Goal: Information Seeking & Learning: Learn about a topic

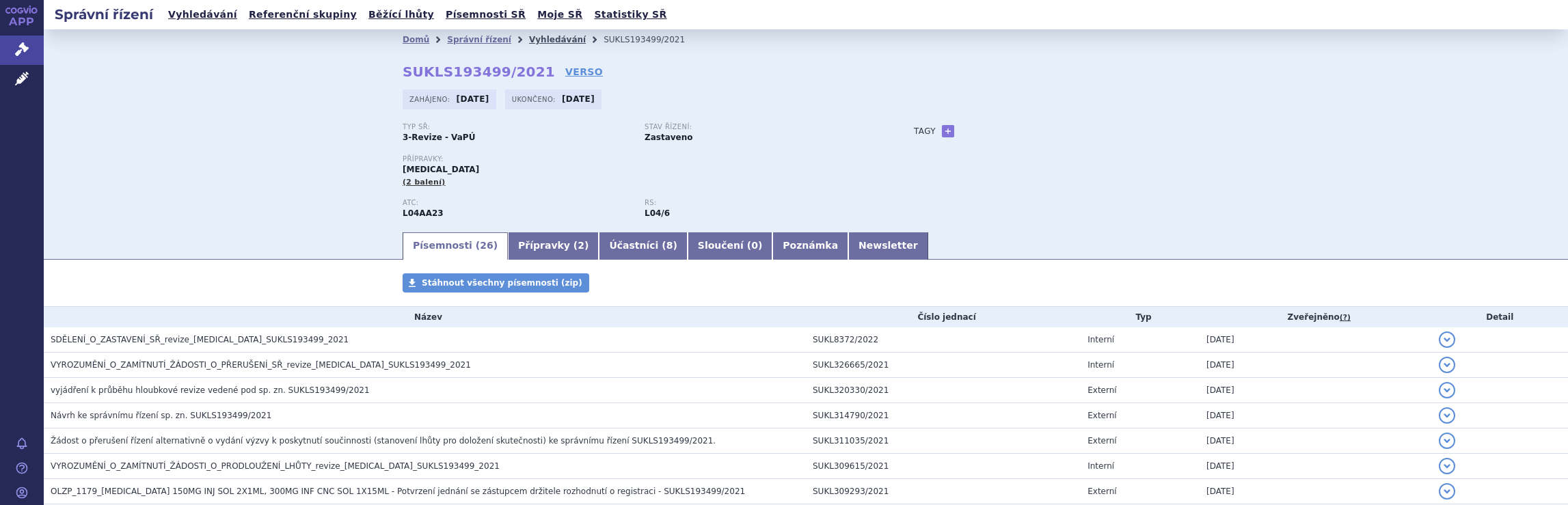
click at [544, 41] on link "Vyhledávání" at bounding box center [557, 40] width 56 height 10
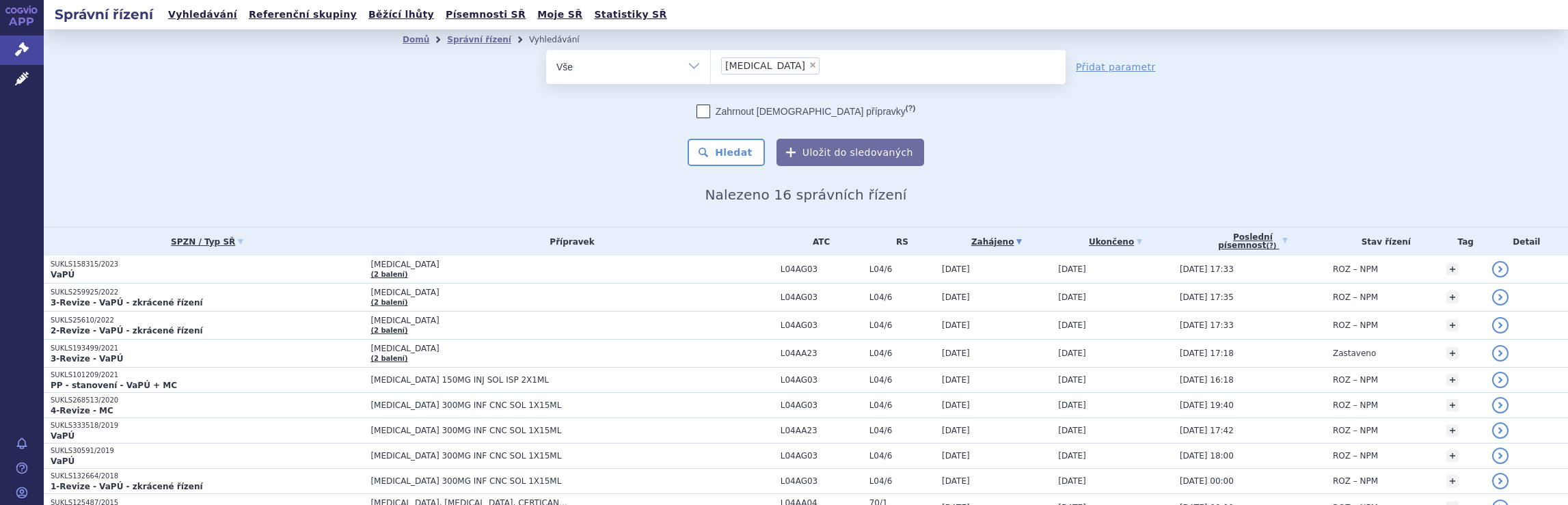
click at [786, 66] on ul "× Tysabri" at bounding box center [888, 65] width 355 height 30
click at [711, 66] on select "Tysabri" at bounding box center [710, 66] width 1 height 34
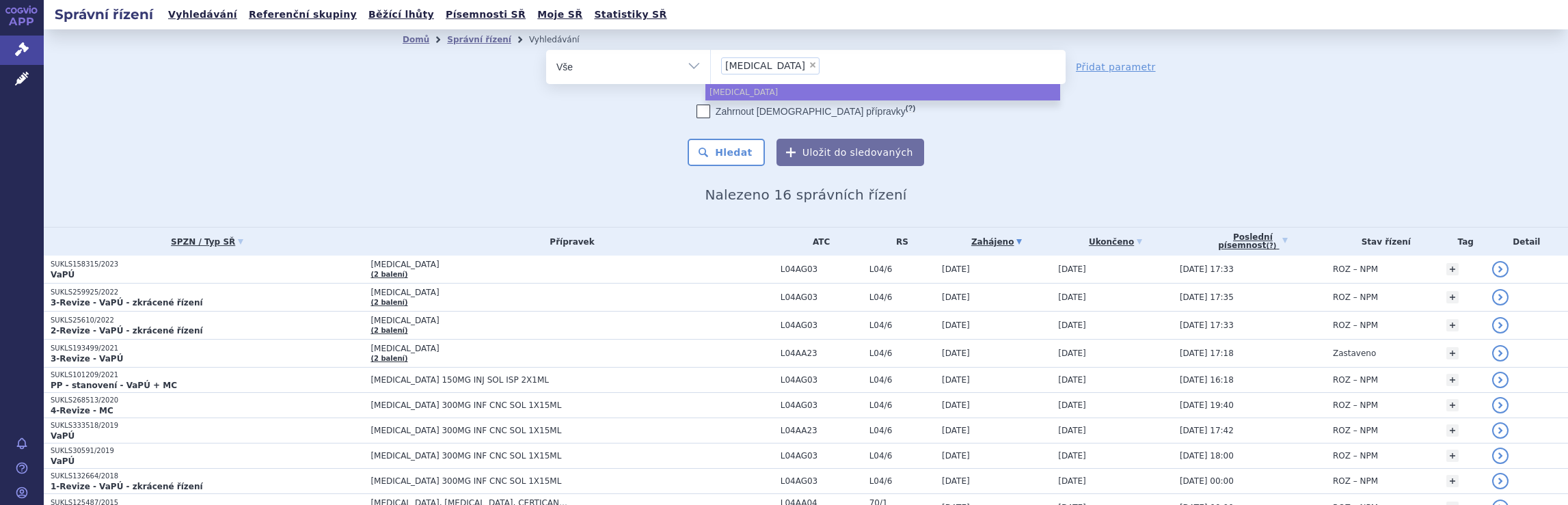
select select
type input "Tysabri"
type input "Tysa"
type input "T"
type input "di"
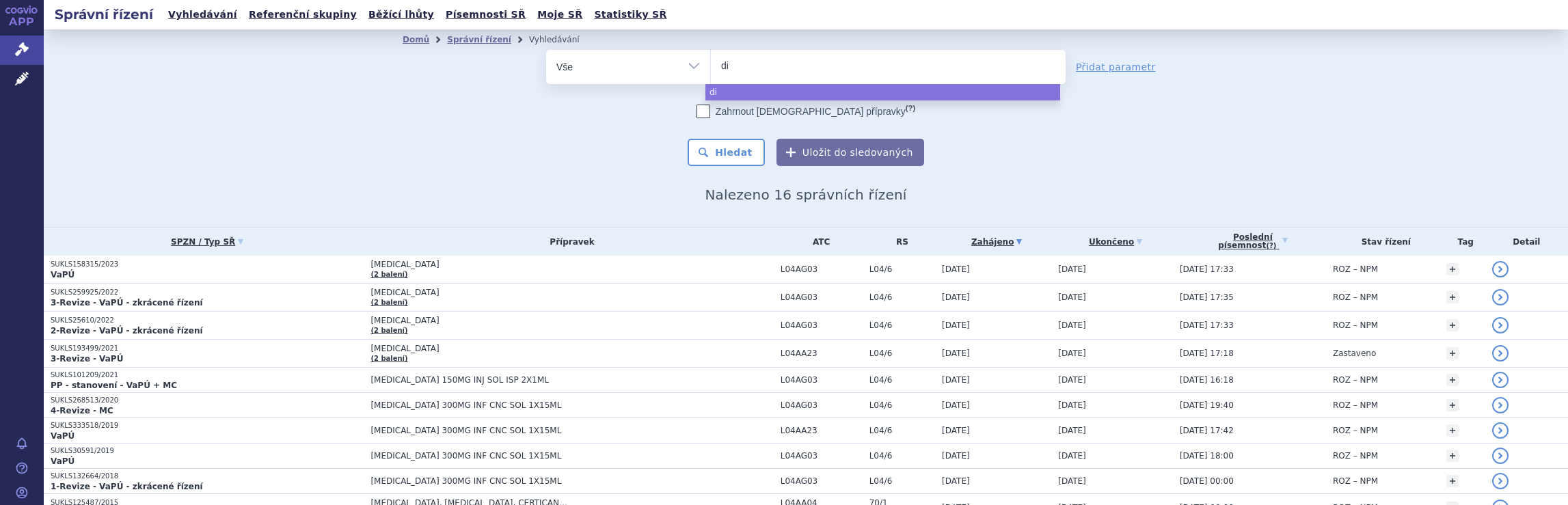
type input "dim"
type input "dime"
type input "dimeth"
type input "dimethy"
type input "dimethyl"
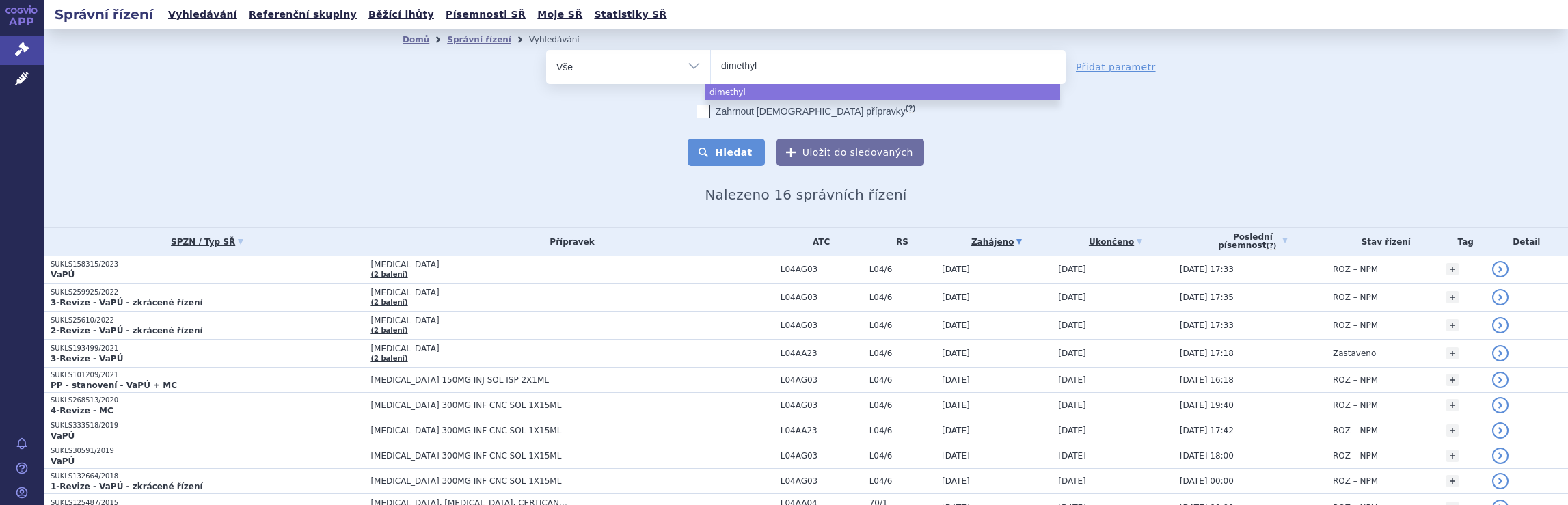
select select "dimethyl"
click at [737, 152] on button "Hledat" at bounding box center [726, 152] width 77 height 27
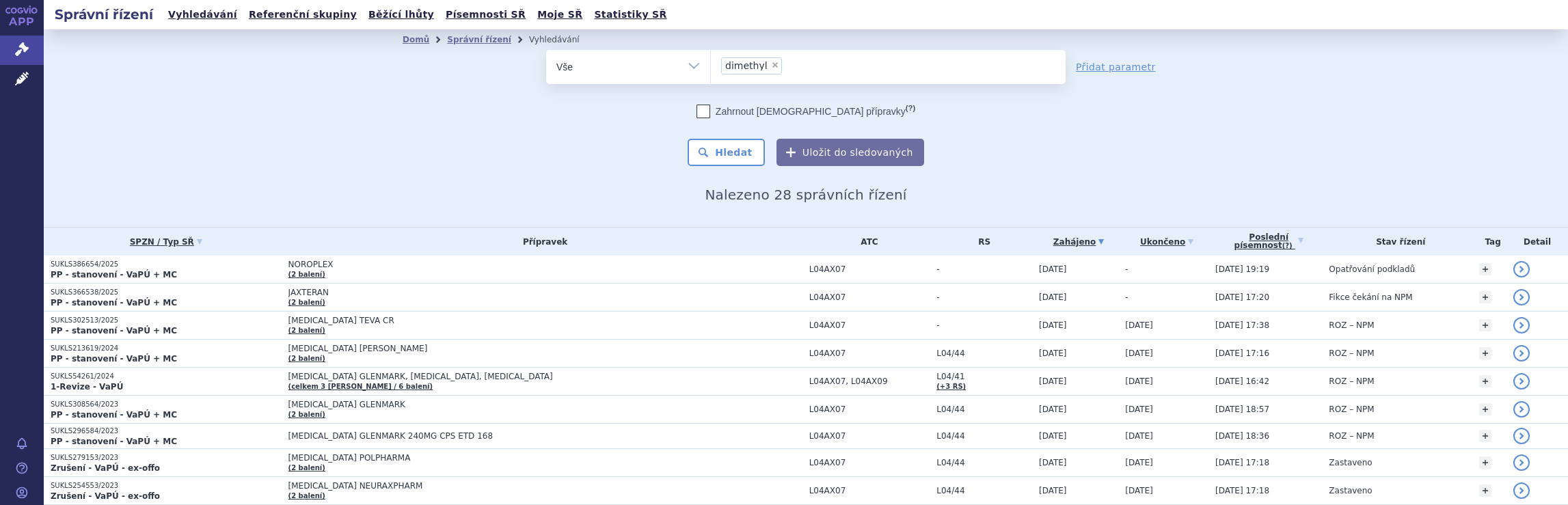
click at [785, 67] on ul "× dimethyl" at bounding box center [888, 65] width 355 height 30
click at [711, 67] on select "dimethyl" at bounding box center [710, 66] width 1 height 34
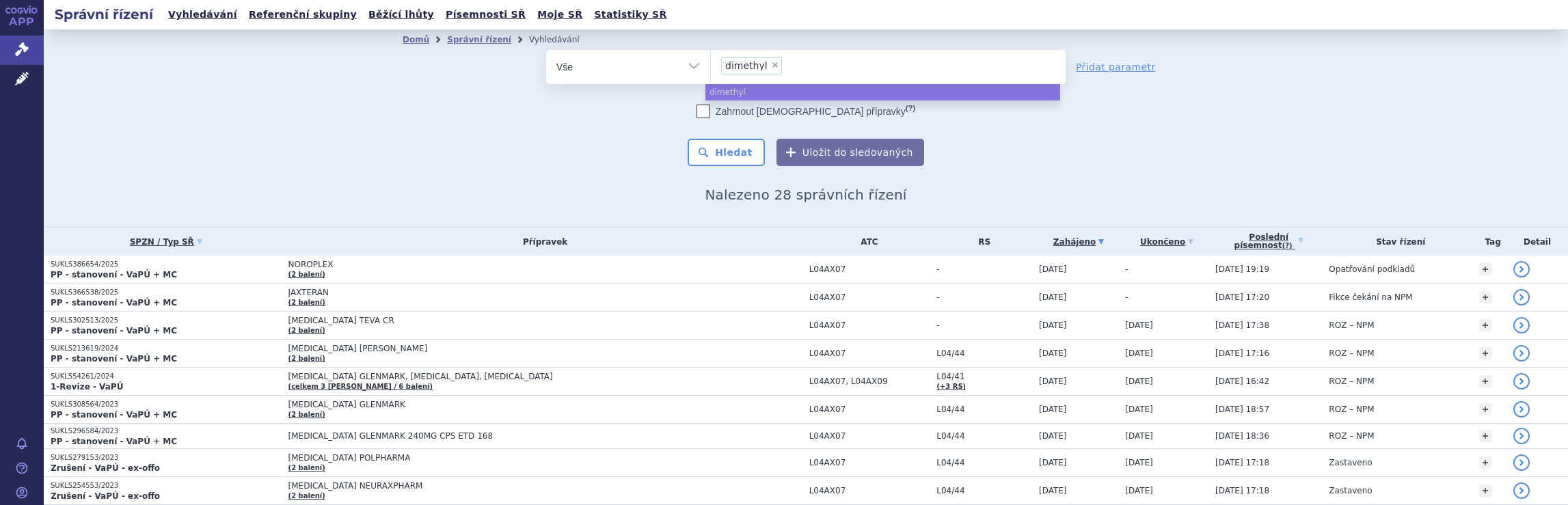
select select
type input "dimethyl"
type input "dim"
type input "d"
type input "av"
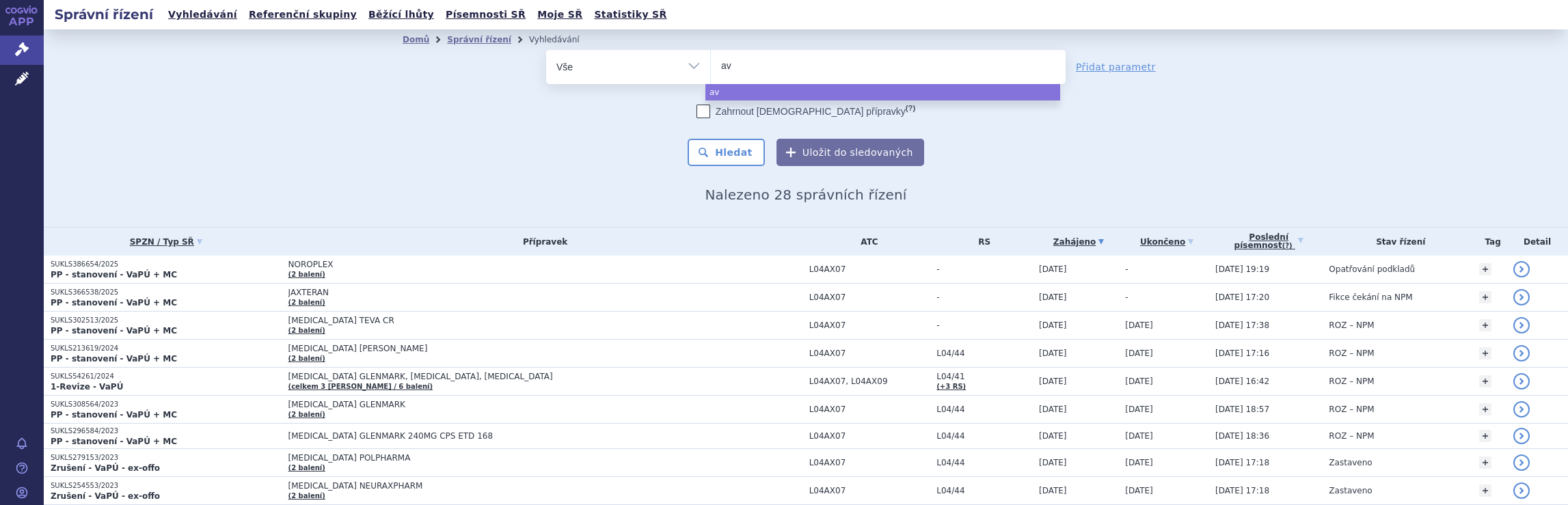
type input "avo"
type input "avone"
type input "avonex"
select select "avonex"
click at [732, 155] on button "Hledat" at bounding box center [726, 152] width 77 height 27
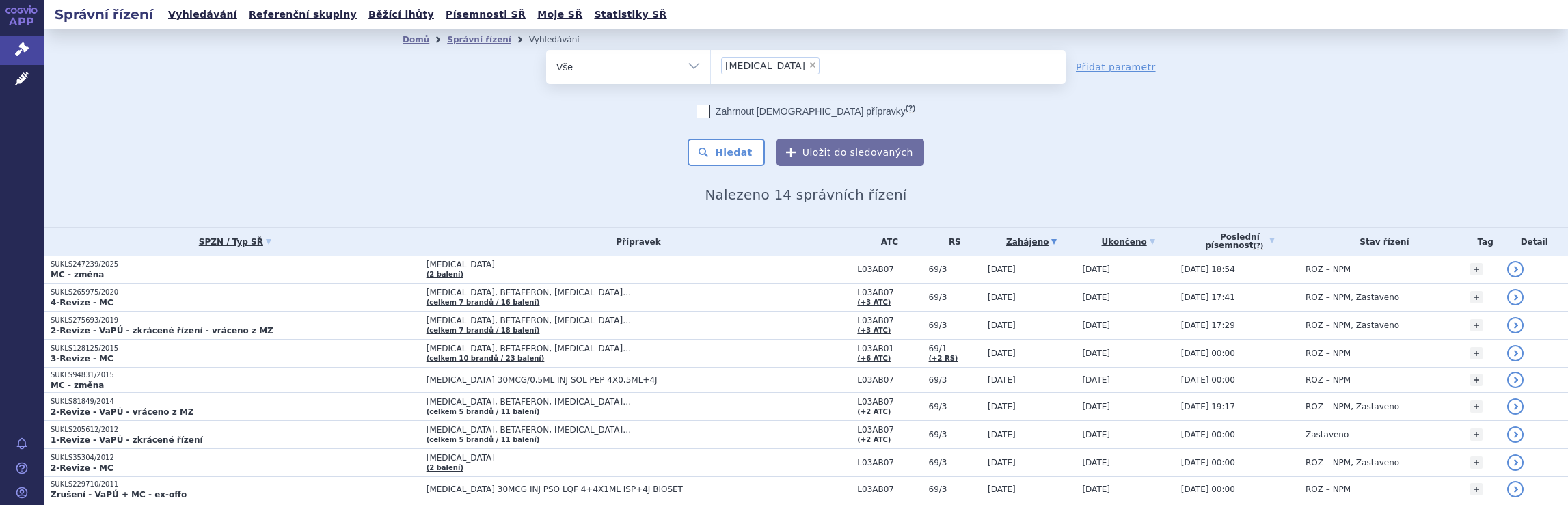
click at [805, 69] on ul "× avonex" at bounding box center [888, 65] width 355 height 30
click at [711, 69] on select "avonex" at bounding box center [710, 66] width 1 height 34
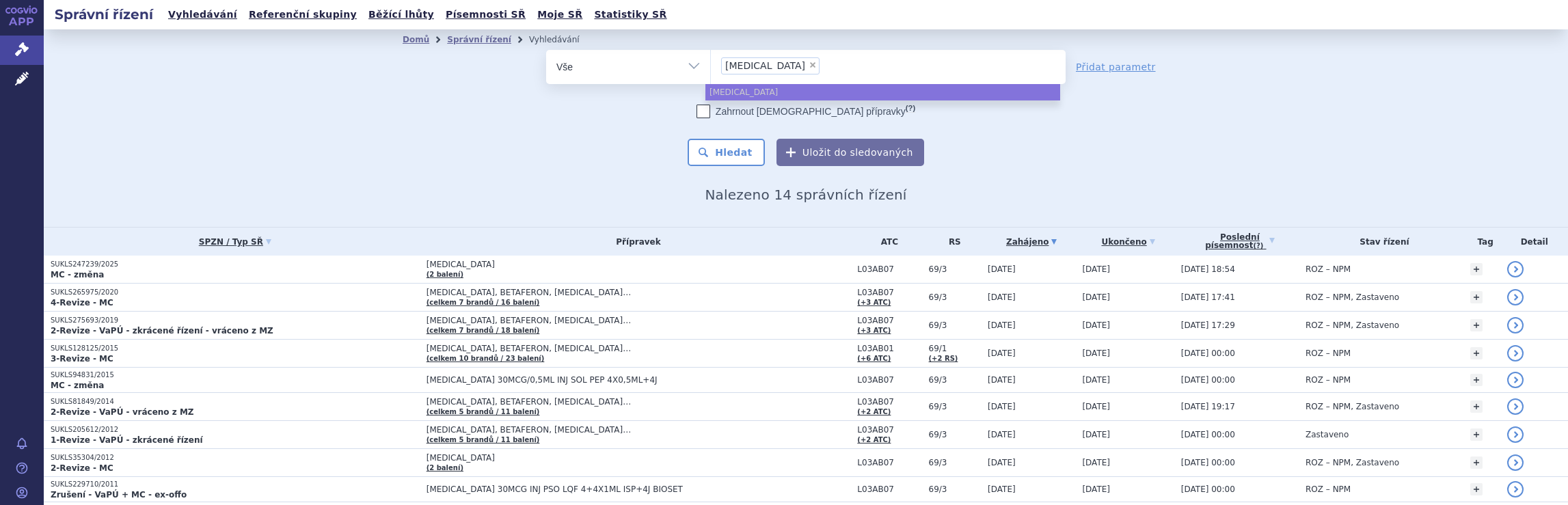
select select
type input "avonex"
type input "av"
type input "a"
type input "pl"
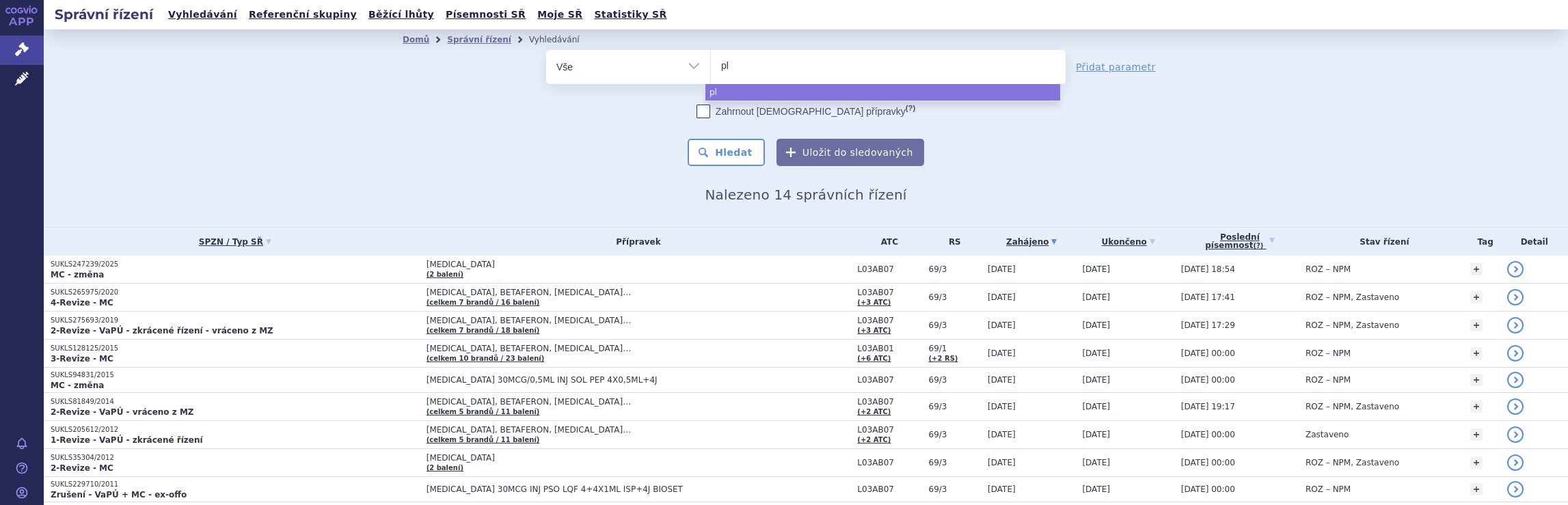
type input "ple"
type input "pleg"
type input "plegr"
type input "plegri"
type input "plegrid"
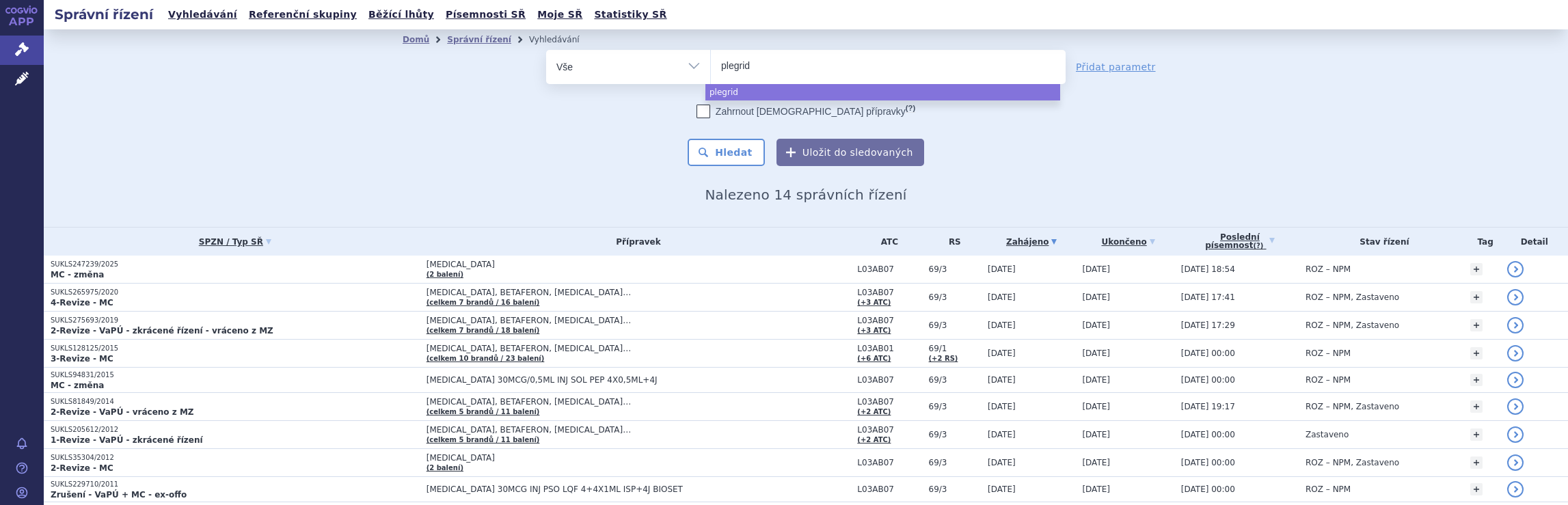
type input "plegridy"
select select "plegridy"
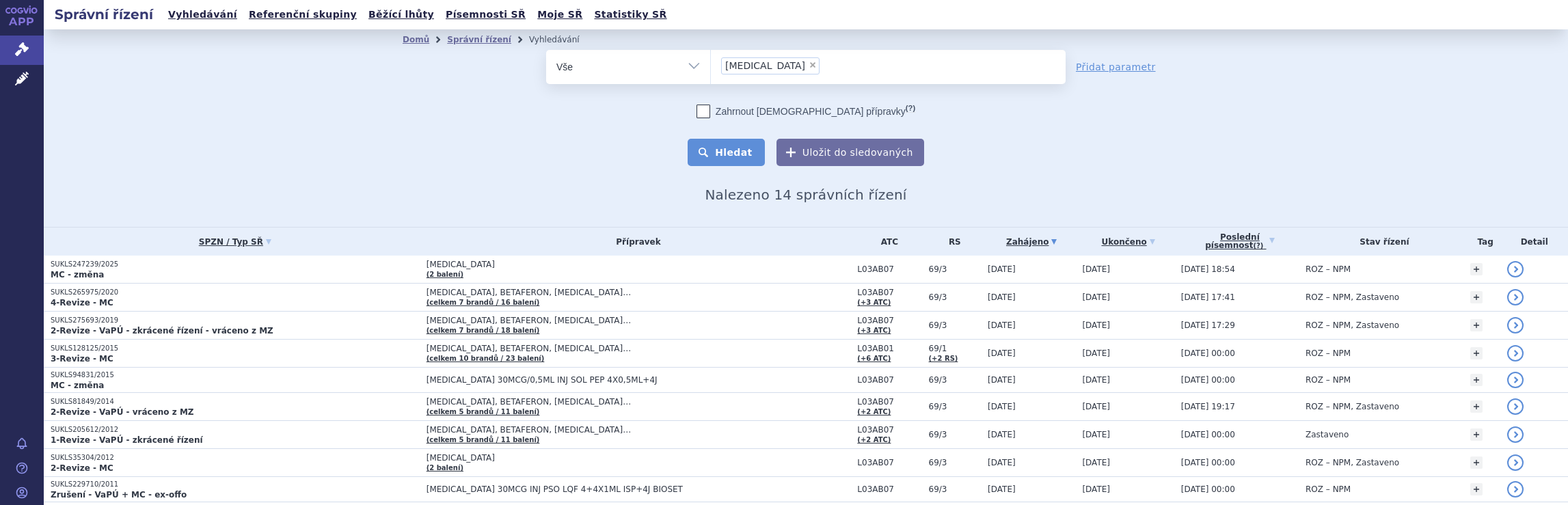
click at [735, 150] on button "Hledat" at bounding box center [726, 152] width 77 height 27
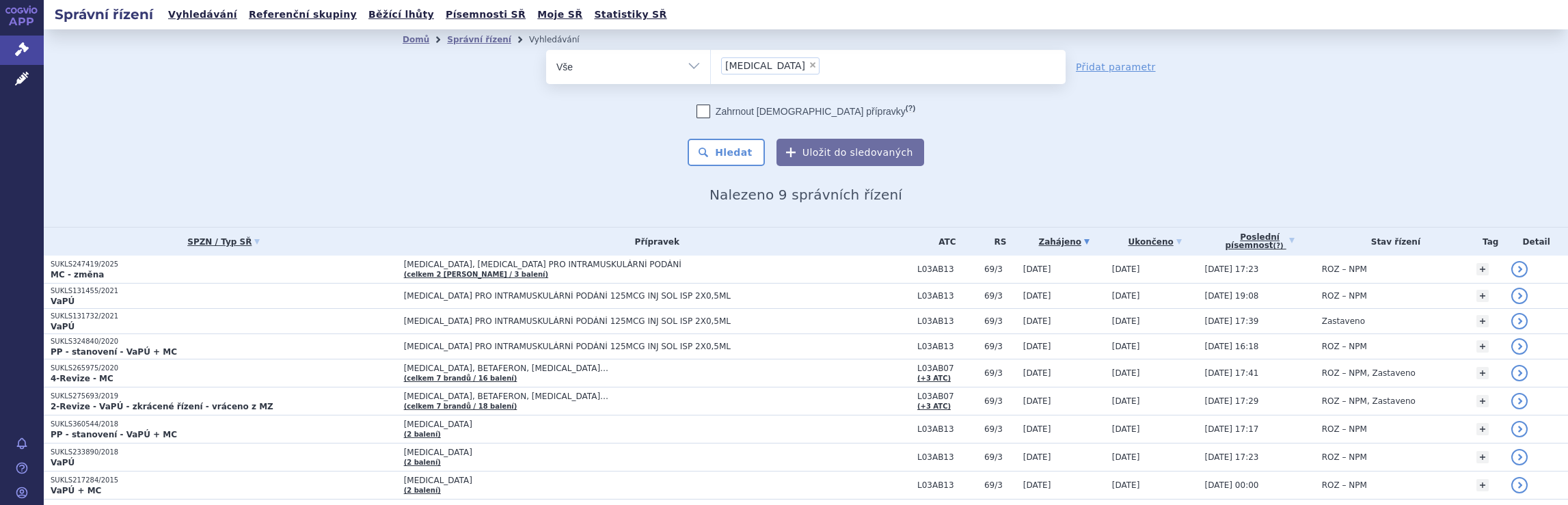
click at [816, 66] on ul "× plegridy" at bounding box center [888, 65] width 355 height 30
click at [711, 66] on select "plegridy" at bounding box center [710, 66] width 1 height 34
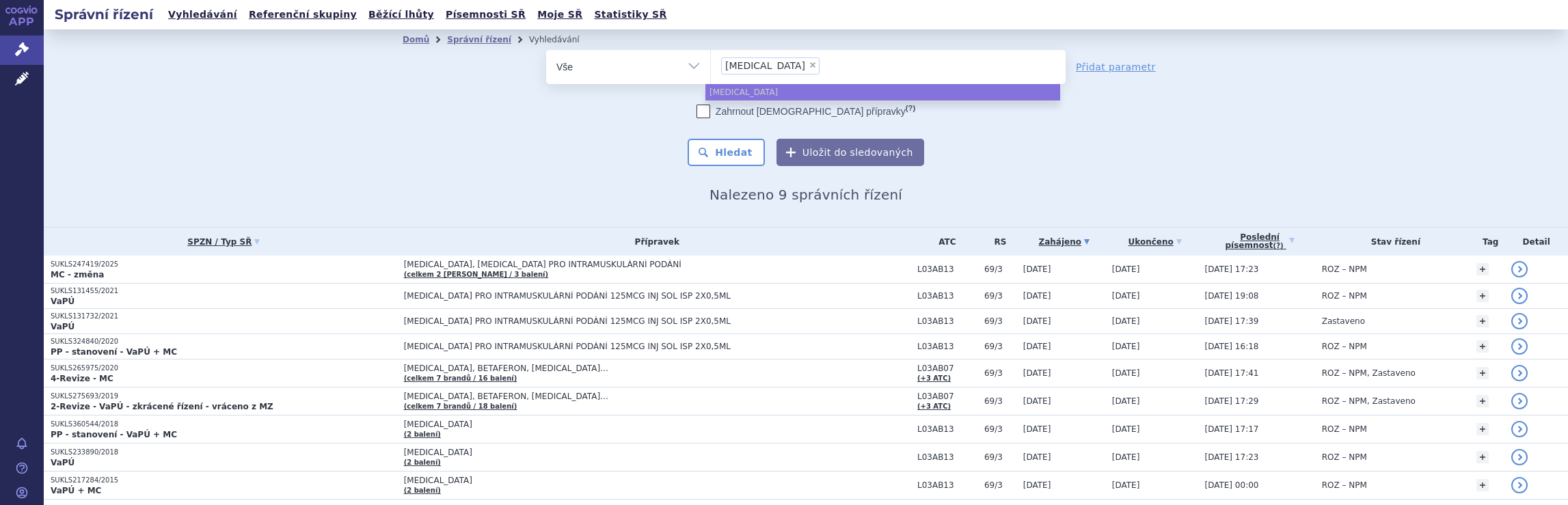
select select
type input "plegridy"
type input "p"
type input "sp"
type input "spi"
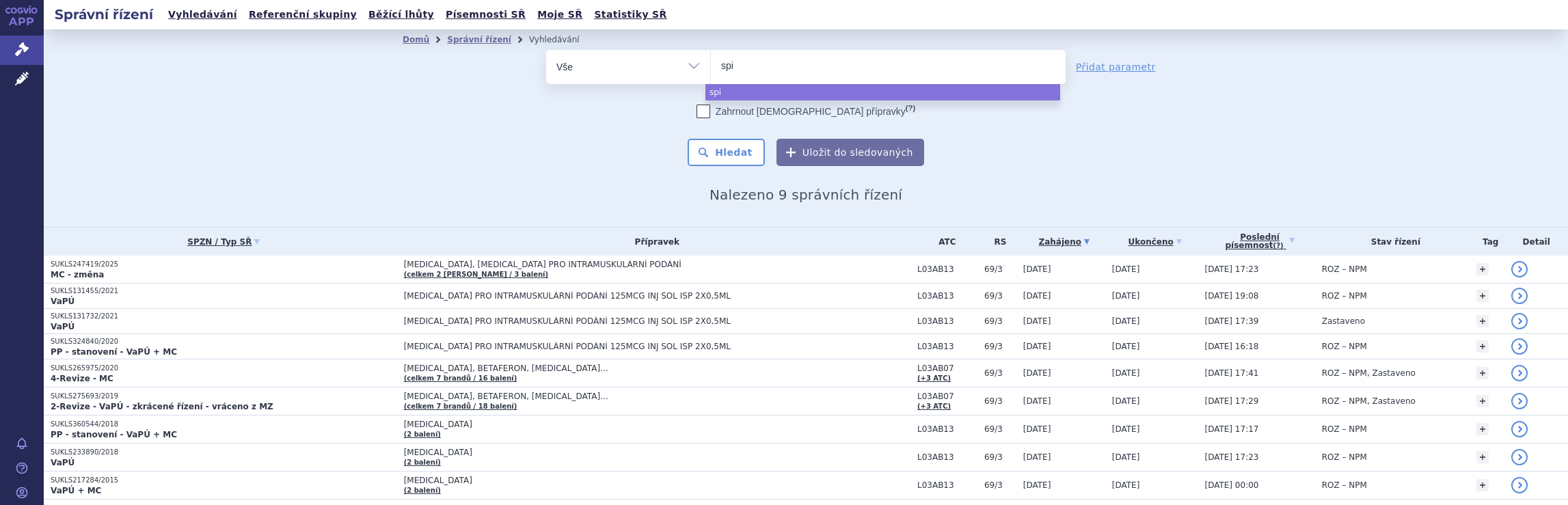
type input "spin"
type input "spinra"
type input "spinraza"
select select "spinraza"
click at [734, 155] on button "Hledat" at bounding box center [726, 152] width 77 height 27
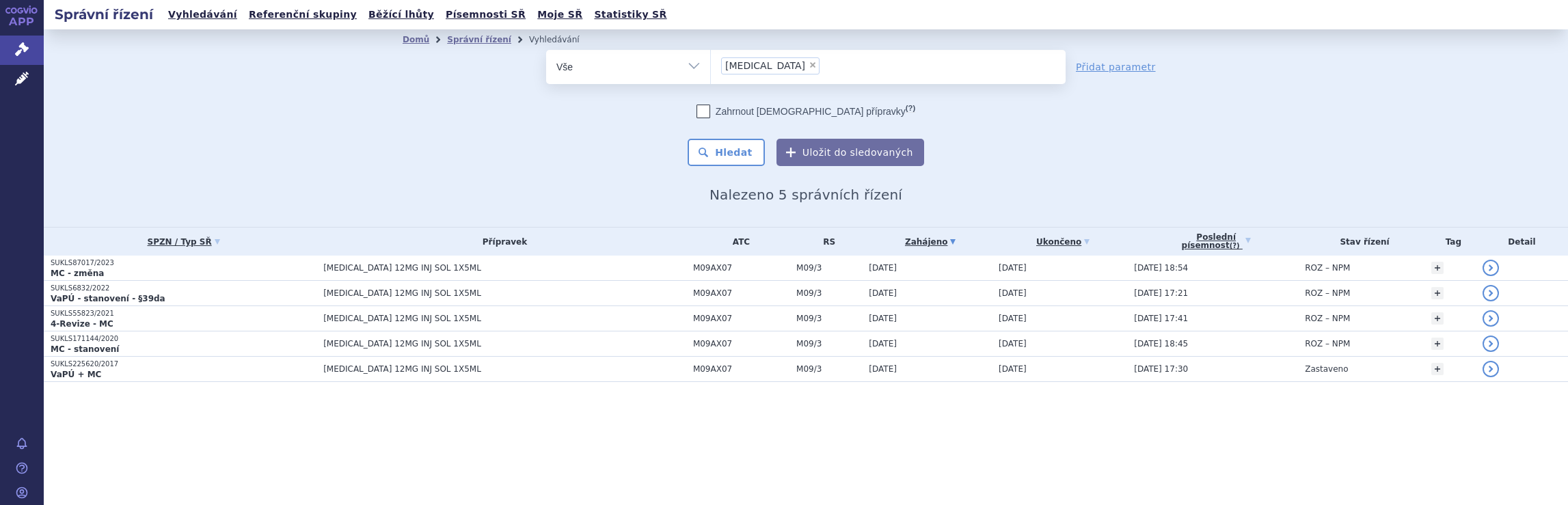
click at [806, 62] on ul "× spinraza" at bounding box center [888, 65] width 355 height 30
click at [711, 62] on select "spinraza" at bounding box center [710, 66] width 1 height 34
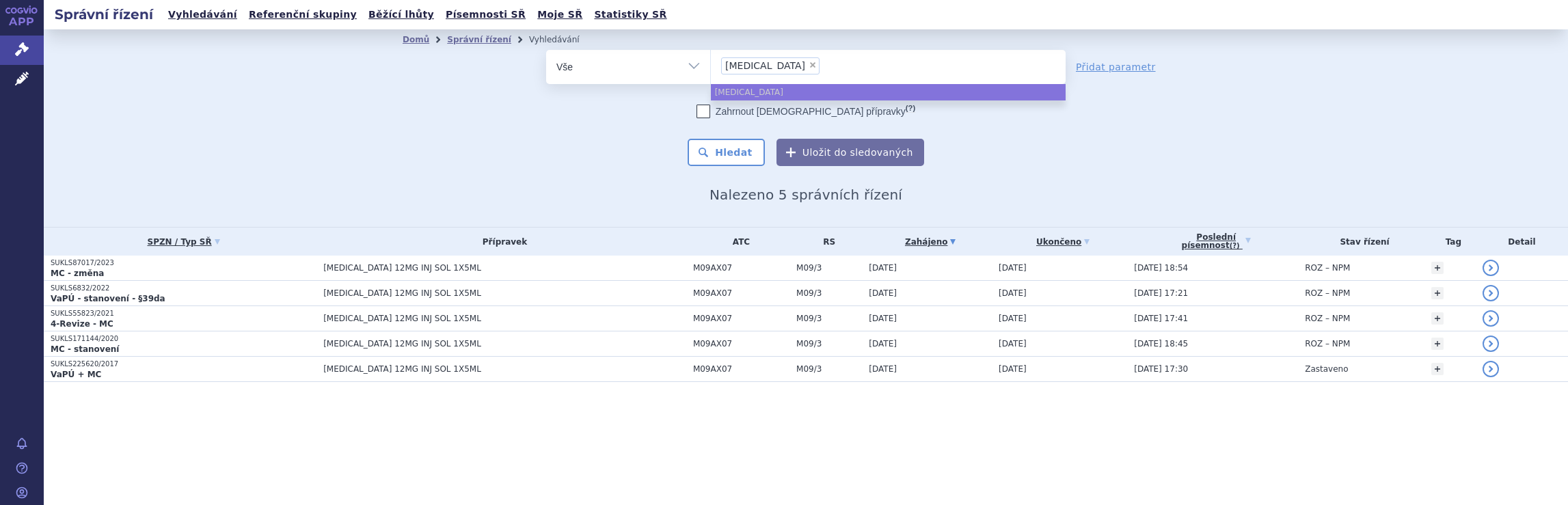
select select
type input "spinraza"
type input "spi"
type input "s"
type input "ne"
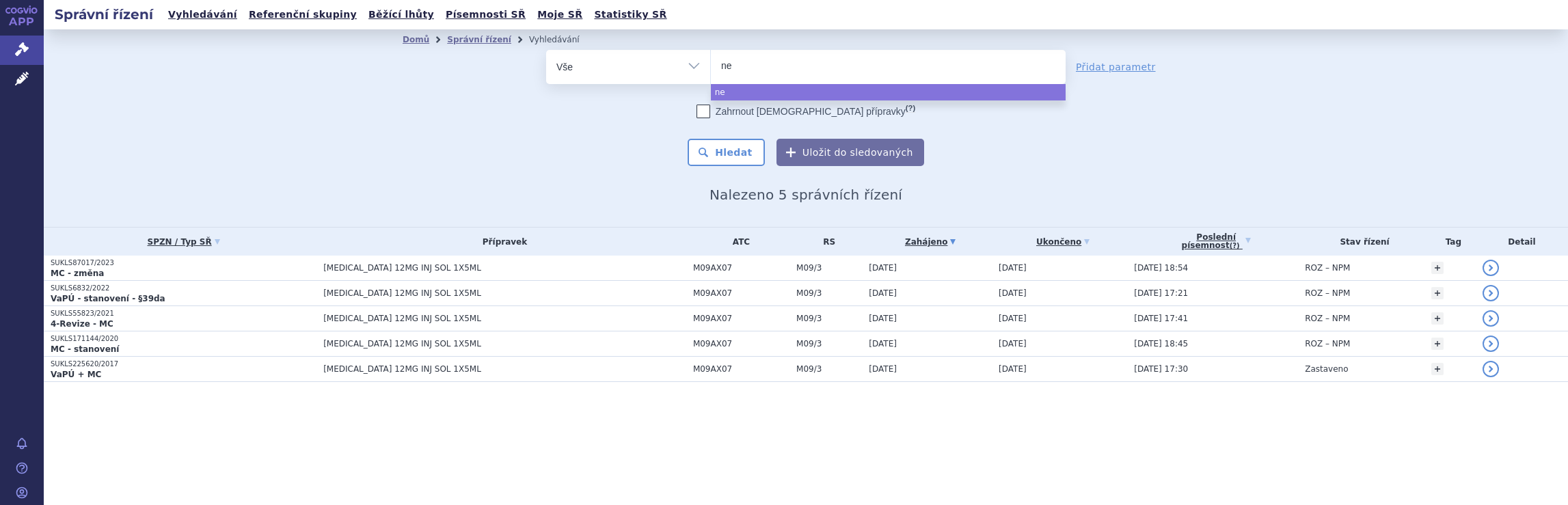
type input "neu"
type input "neura"
type input "neurax"
type input "neuraxp"
type input "neuraxph"
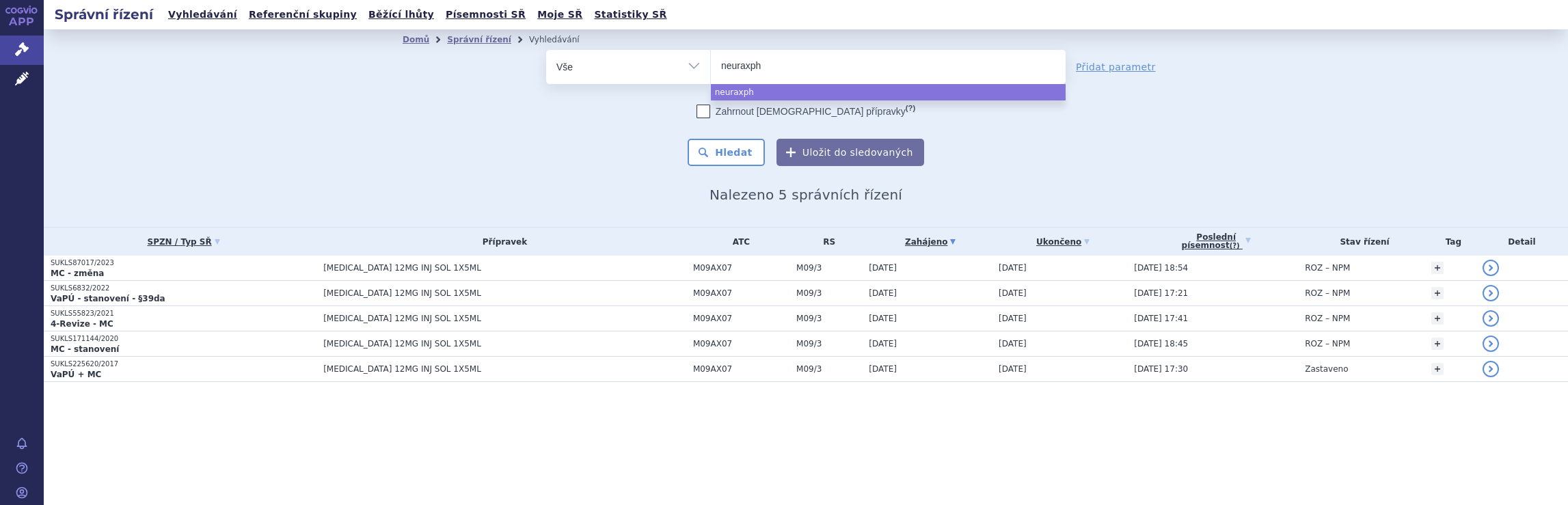
type input "neuraxpha"
type input "neuraxphar"
type input "neuraxpharm"
select select "neuraxpharm"
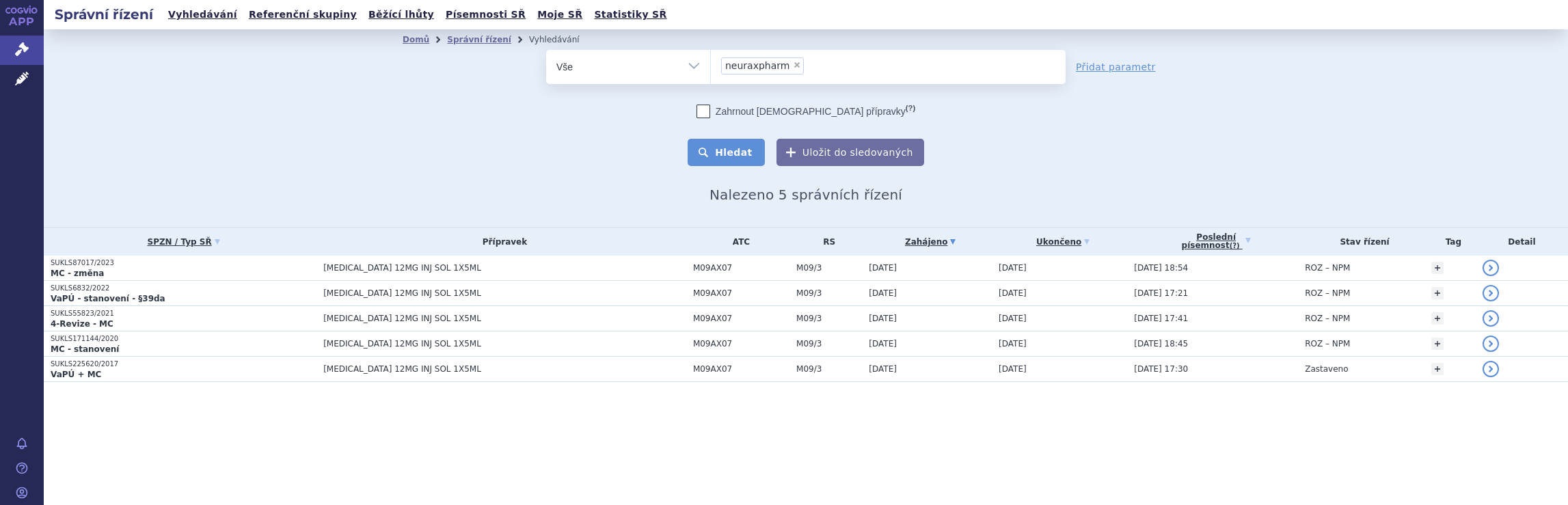
click at [737, 152] on button "Hledat" at bounding box center [726, 152] width 77 height 27
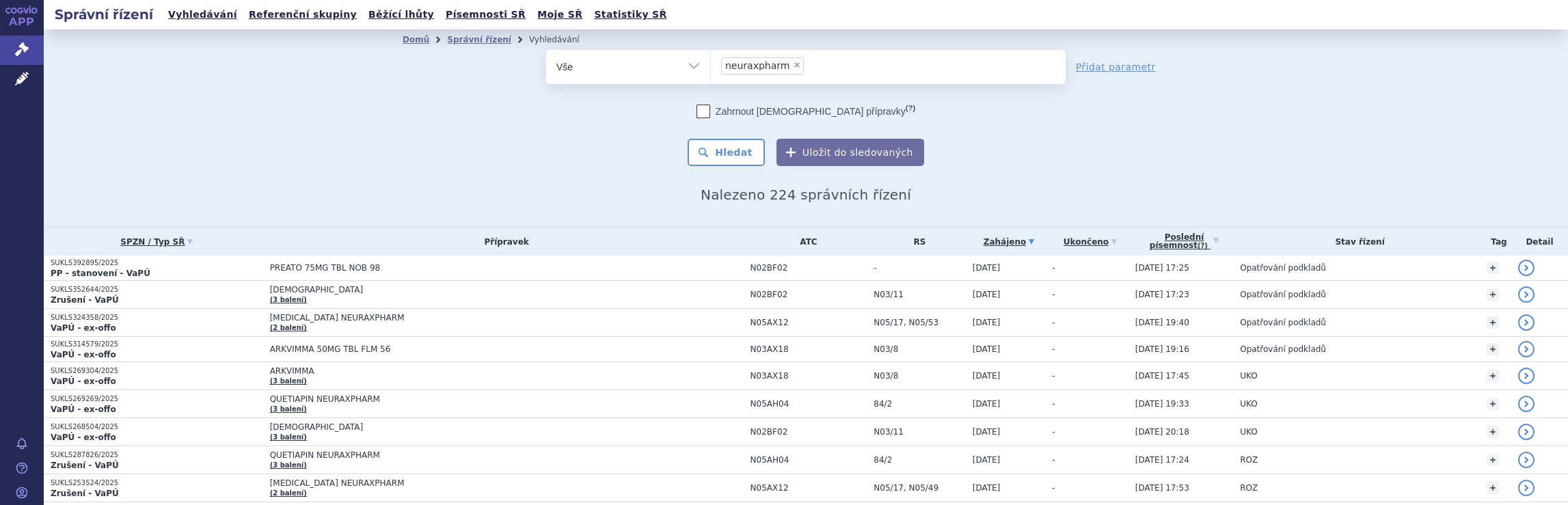
scroll to position [838, 0]
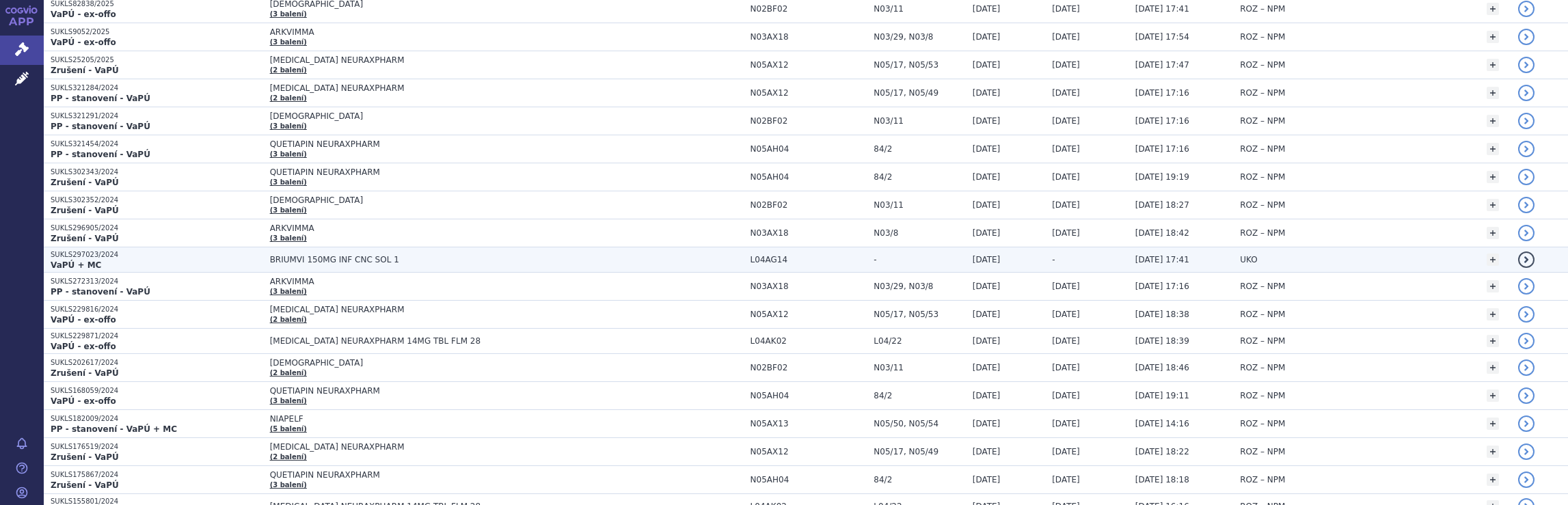
click at [642, 255] on span "BRIUMVI 150MG INF CNC SOL 1" at bounding box center [506, 260] width 473 height 10
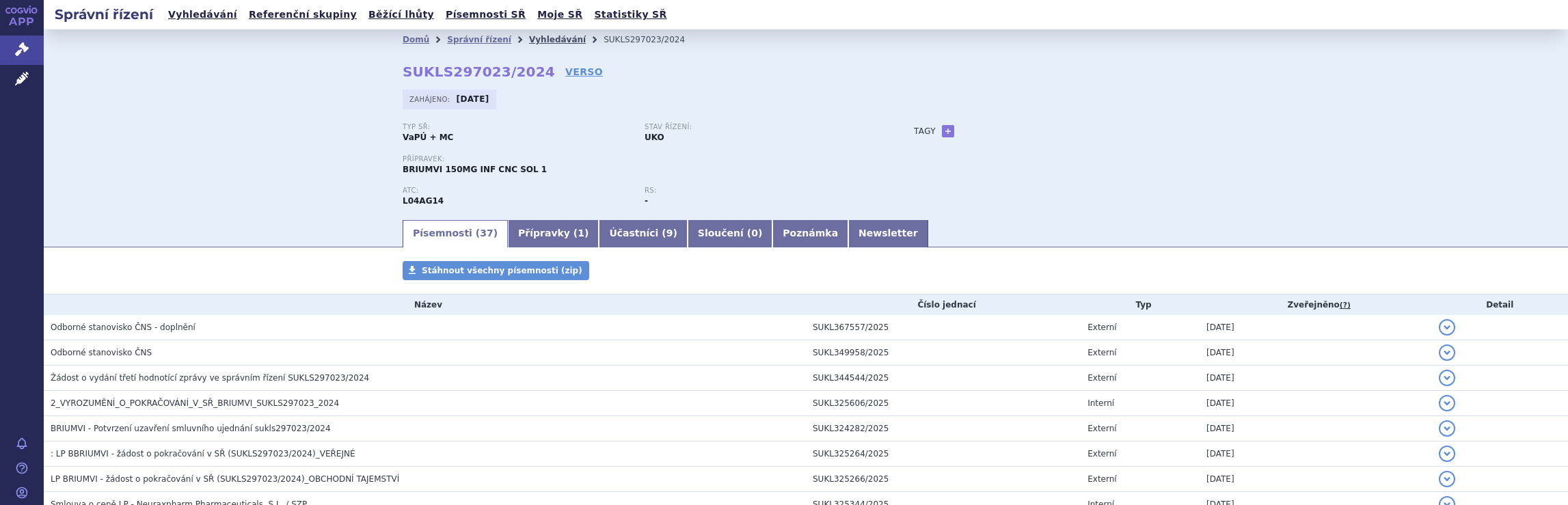
click at [532, 37] on link "Vyhledávání" at bounding box center [557, 40] width 56 height 10
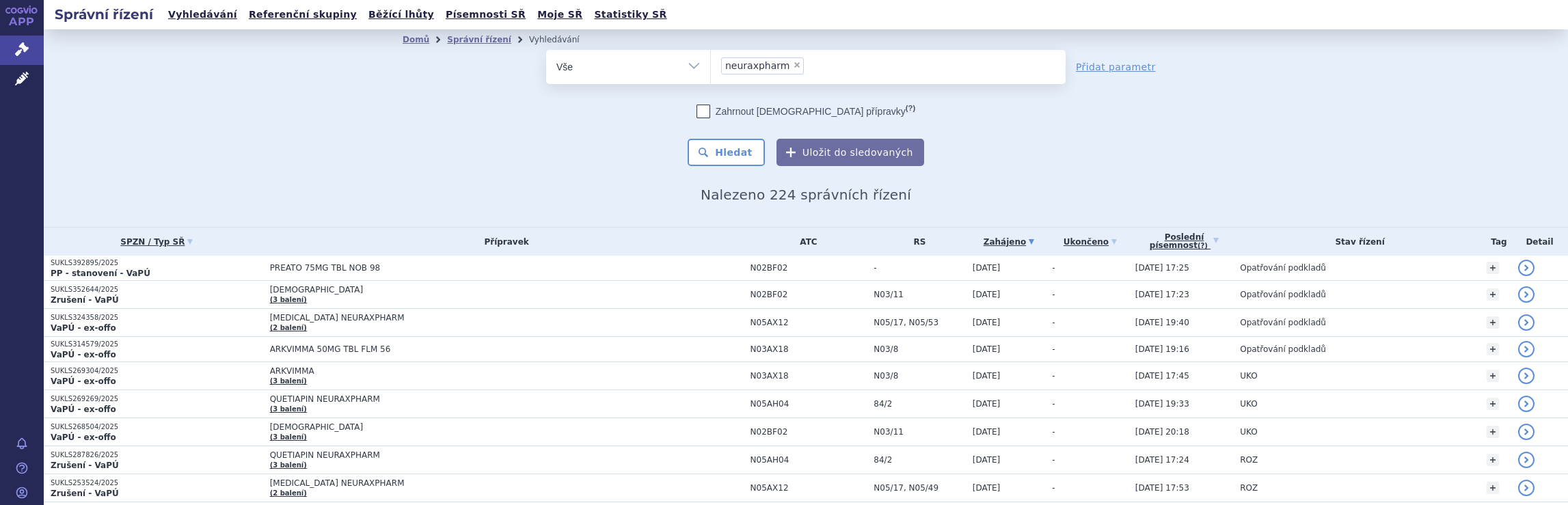
click at [831, 76] on ul "× neuraxpharm" at bounding box center [888, 65] width 355 height 30
click at [711, 76] on select "neuraxpharm" at bounding box center [710, 66] width 1 height 34
type input "neuraxpha"
select select
type input "neuraxp"
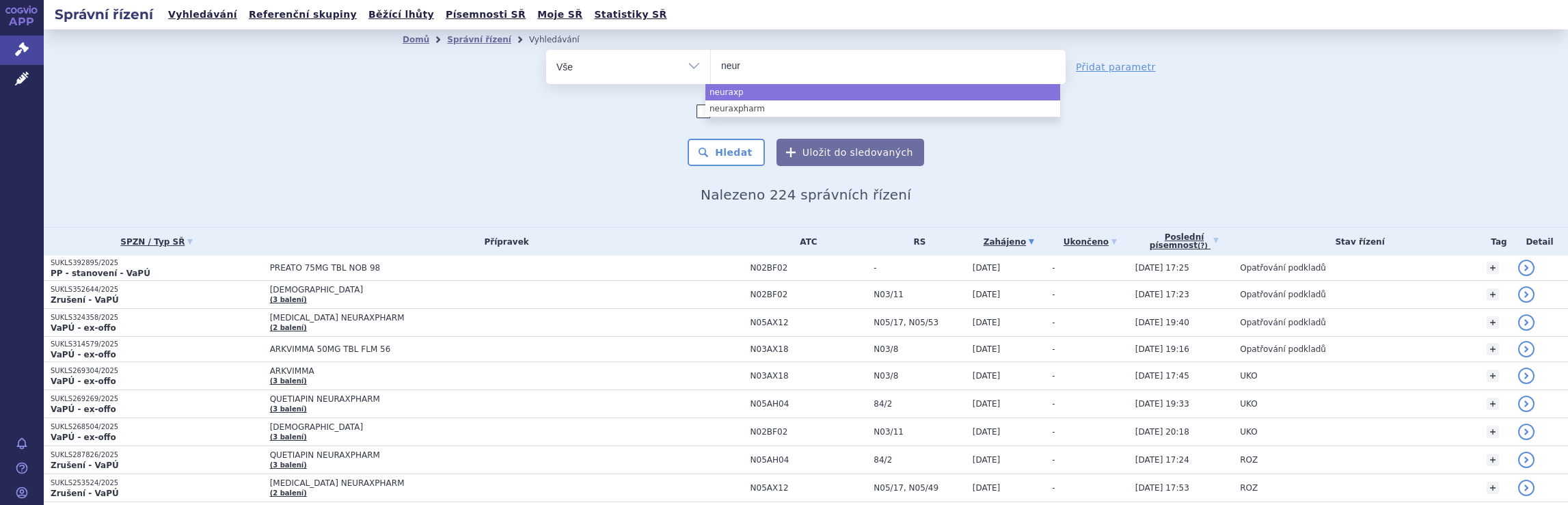
type input "neu"
type input "n"
type input "ro"
type input "roc"
type input "roch"
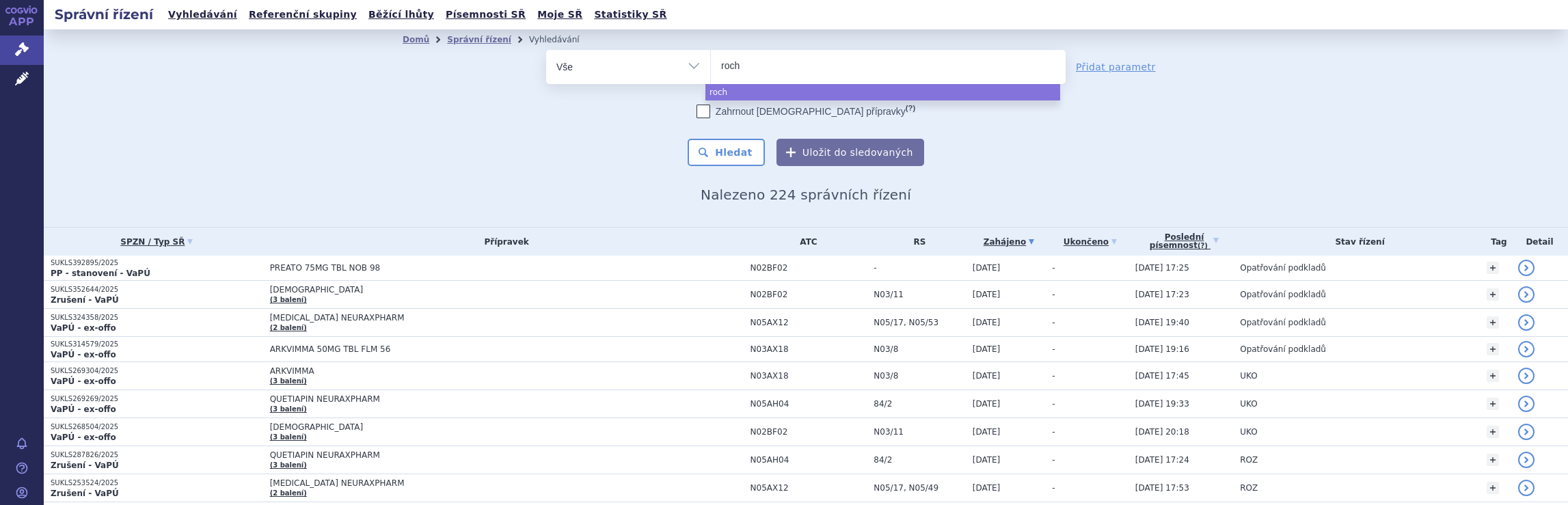
type input "roche"
select select "roche"
click at [724, 156] on button "Hledat" at bounding box center [726, 152] width 77 height 27
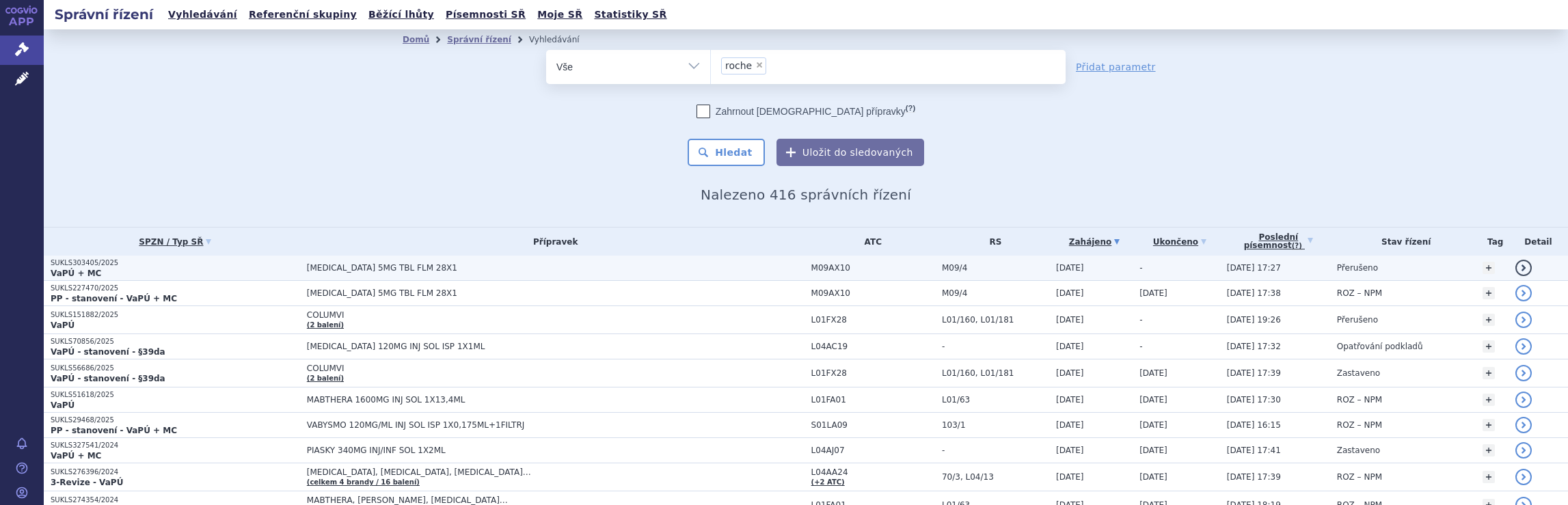
click at [720, 269] on span "[MEDICAL_DATA] 5MG TBL FLM 28X1" at bounding box center [555, 268] width 497 height 10
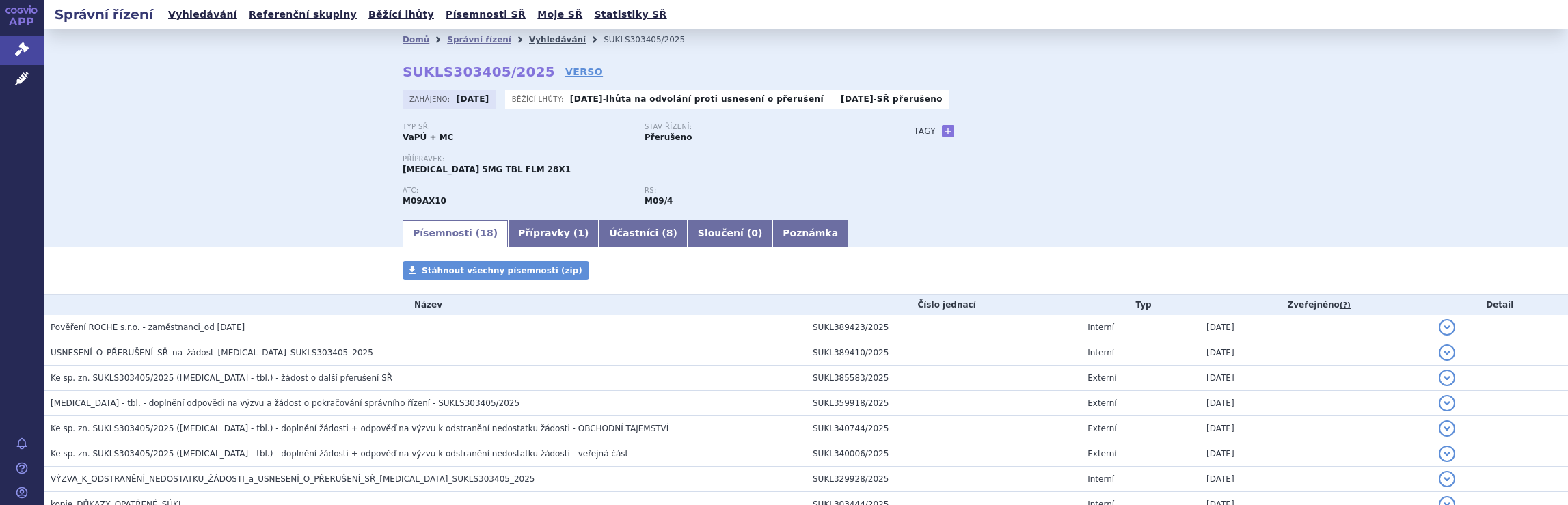
click at [537, 37] on link "Vyhledávání" at bounding box center [557, 40] width 56 height 10
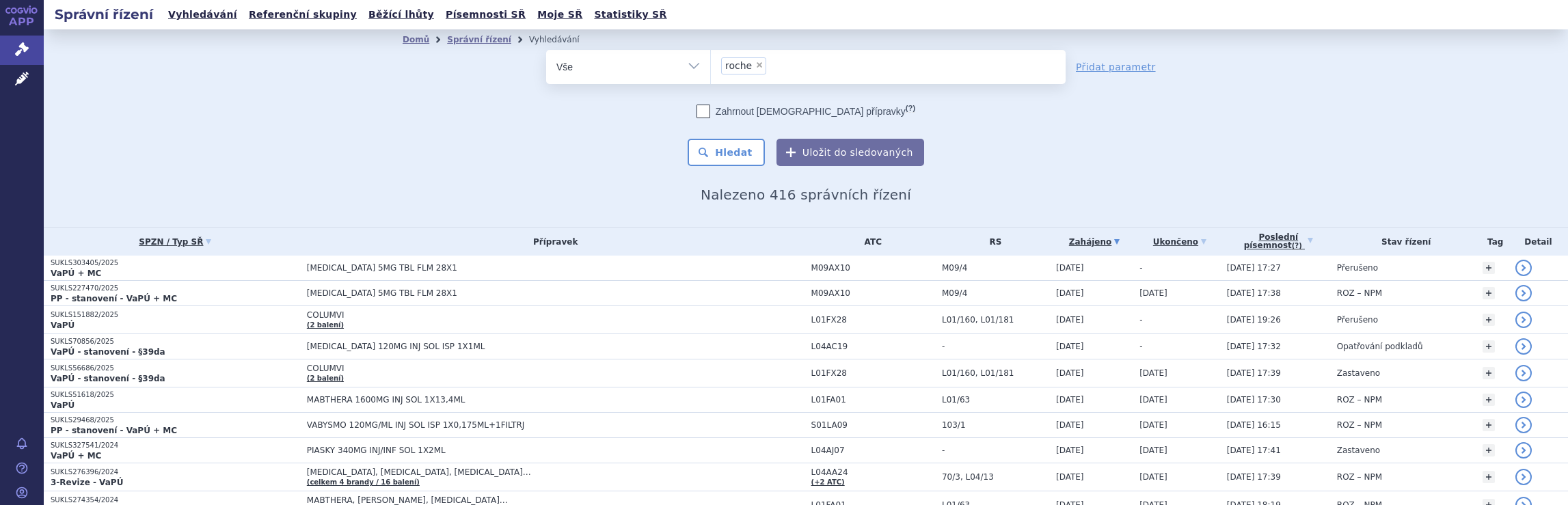
click at [802, 65] on ul "× roche" at bounding box center [888, 65] width 355 height 30
click at [711, 65] on select "roche" at bounding box center [710, 66] width 1 height 34
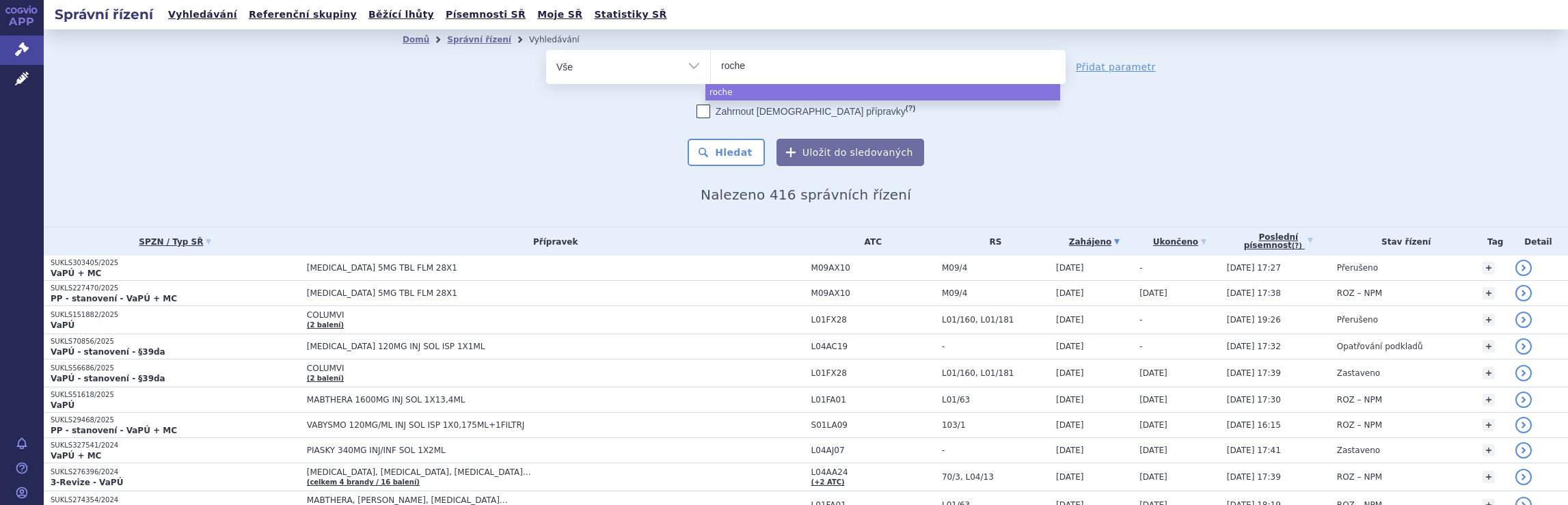
select select
type input "r"
type input "no"
type input "nov"
type input "nova"
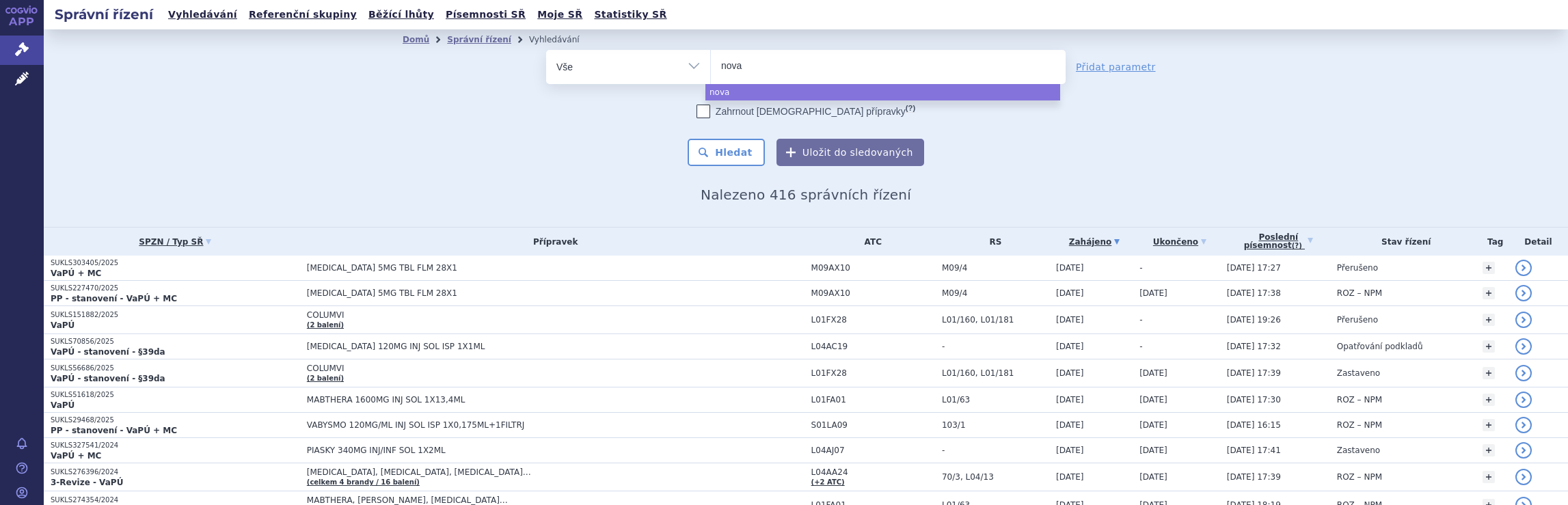
type input "novar"
type input "novart"
type input "novarti"
type input "novartis"
select select "novartis"
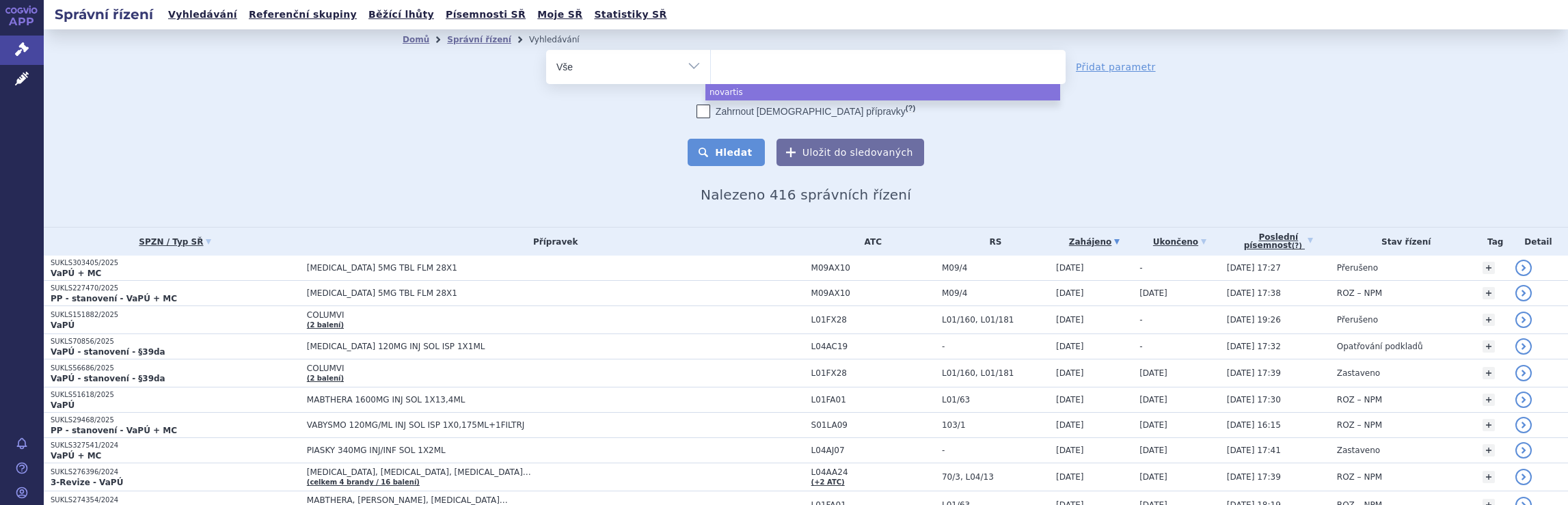
click at [726, 154] on button "Hledat" at bounding box center [726, 152] width 77 height 27
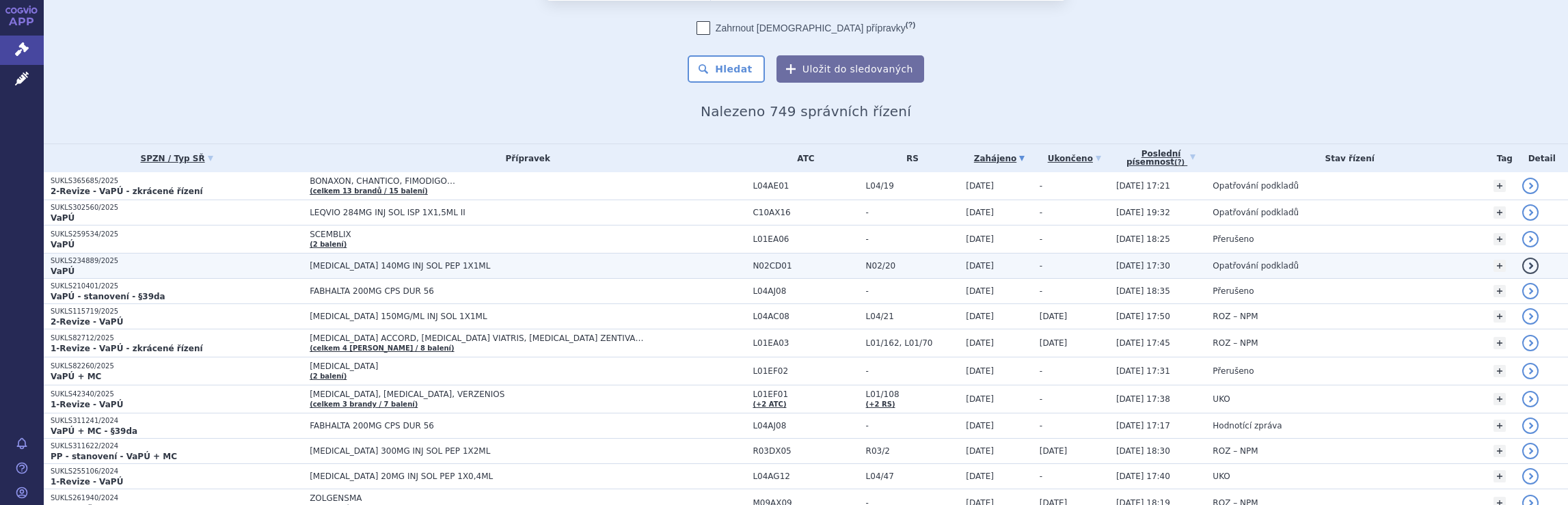
scroll to position [137, 0]
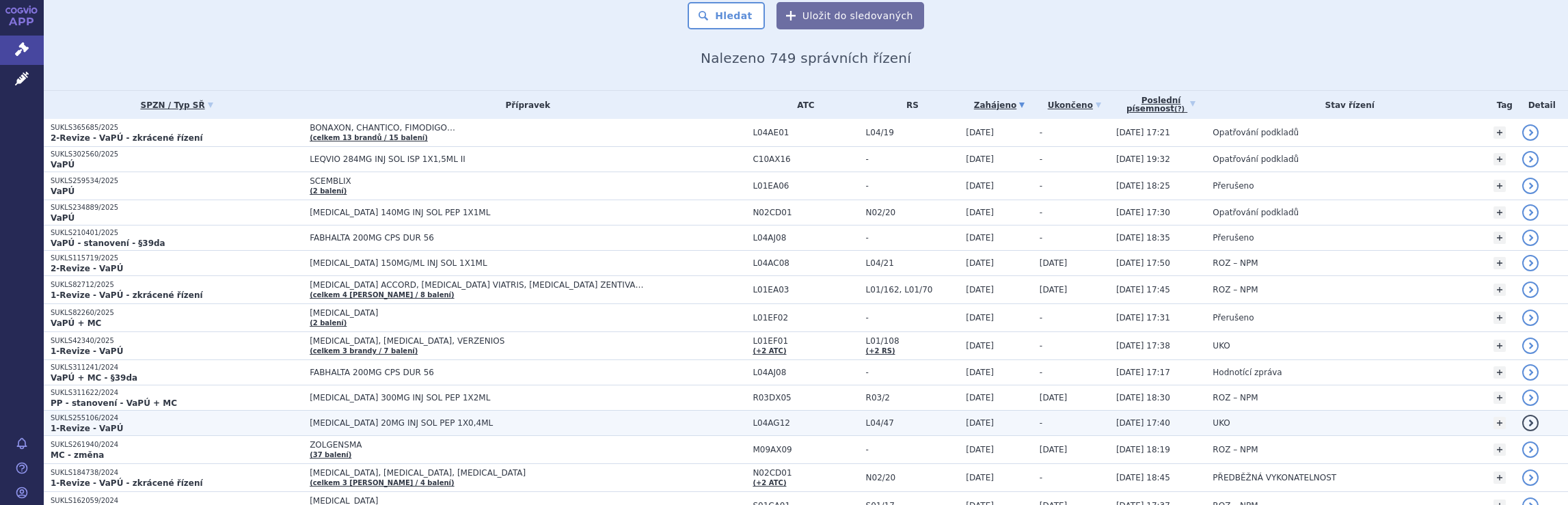
click at [627, 423] on span "[MEDICAL_DATA] 20MG INJ SOL PEP 1X0,4ML" at bounding box center [481, 424] width 341 height 10
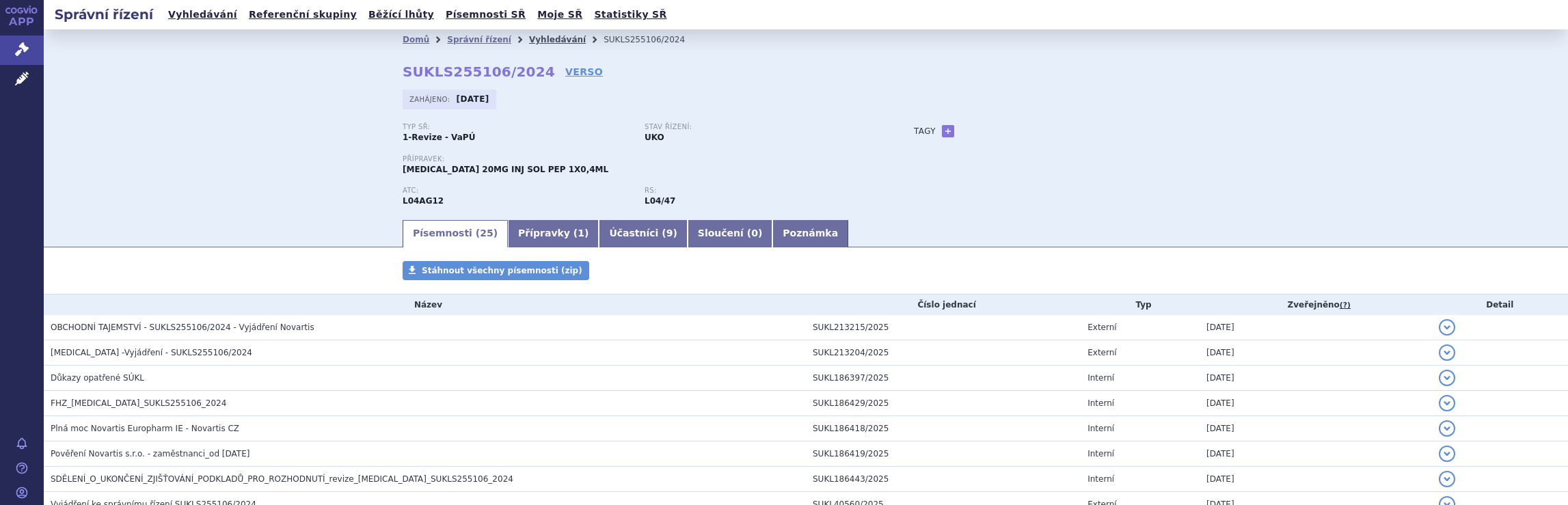
click at [539, 41] on link "Vyhledávání" at bounding box center [557, 40] width 56 height 10
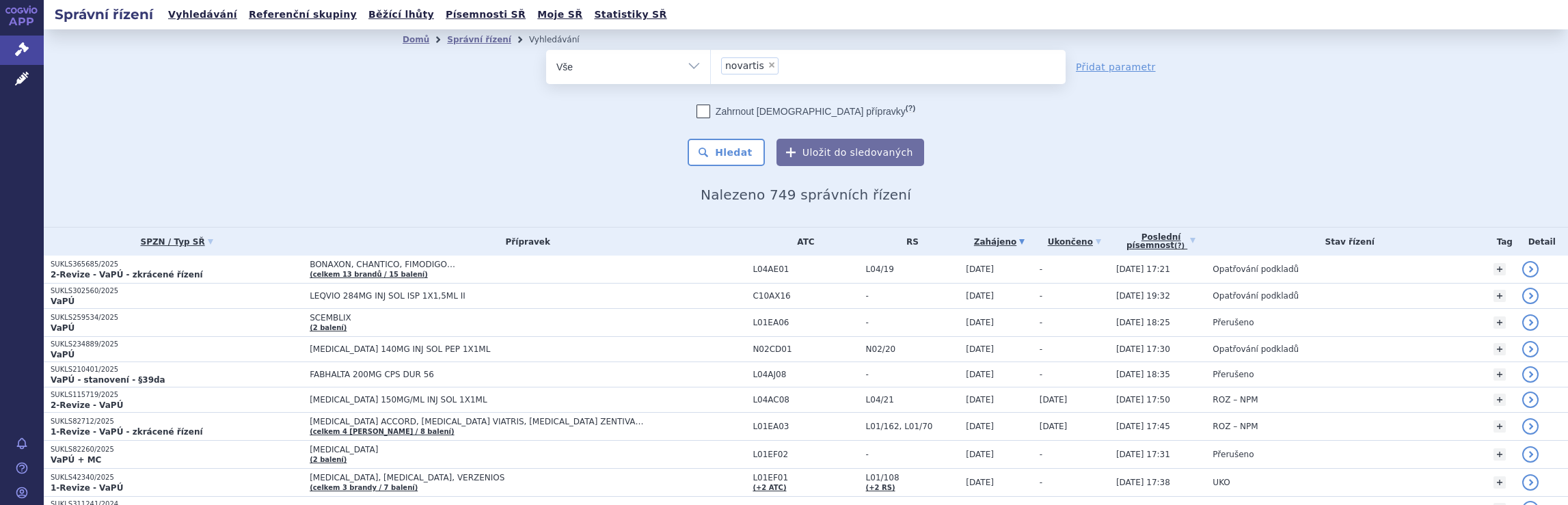
click at [804, 71] on ul "× novartis" at bounding box center [888, 65] width 355 height 30
click at [711, 71] on select "novartis" at bounding box center [710, 66] width 1 height 34
select select
type input "novartis"
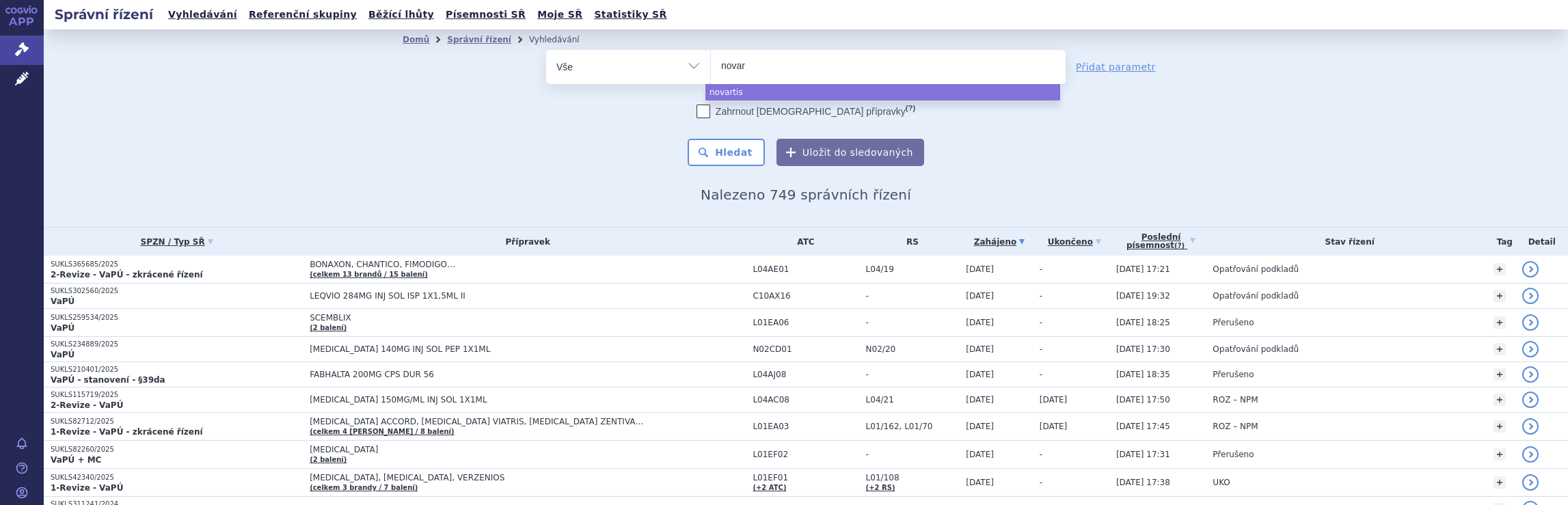
type input "nova"
type input "n"
type input "me"
type input "mer"
type input "merc"
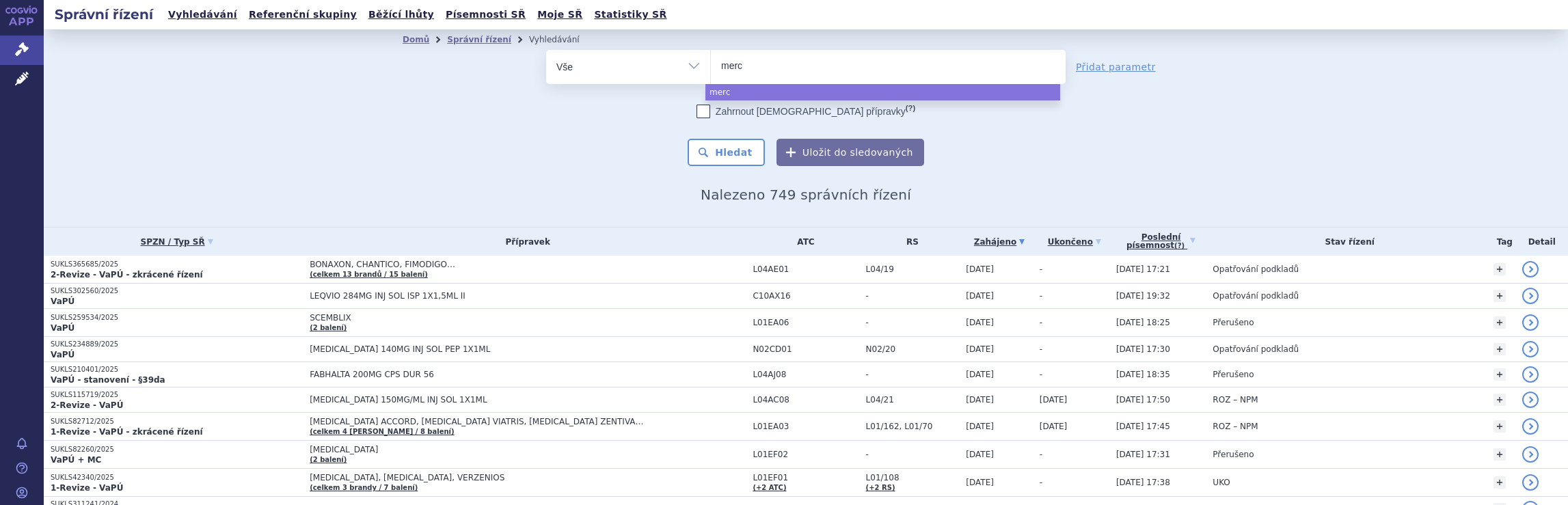
type input "merck"
type input "merck s"
type input "merck sp"
type input "merck spo"
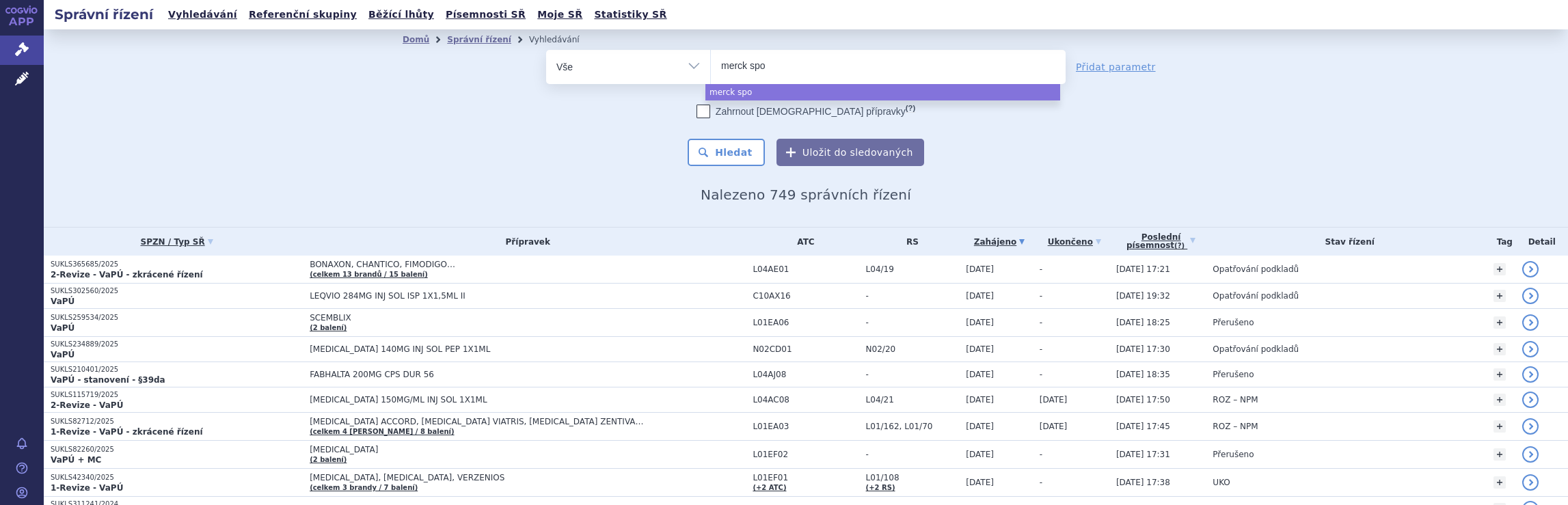
type input "merck spol"
select select "merck spol"
click at [729, 151] on button "Hledat" at bounding box center [726, 152] width 77 height 27
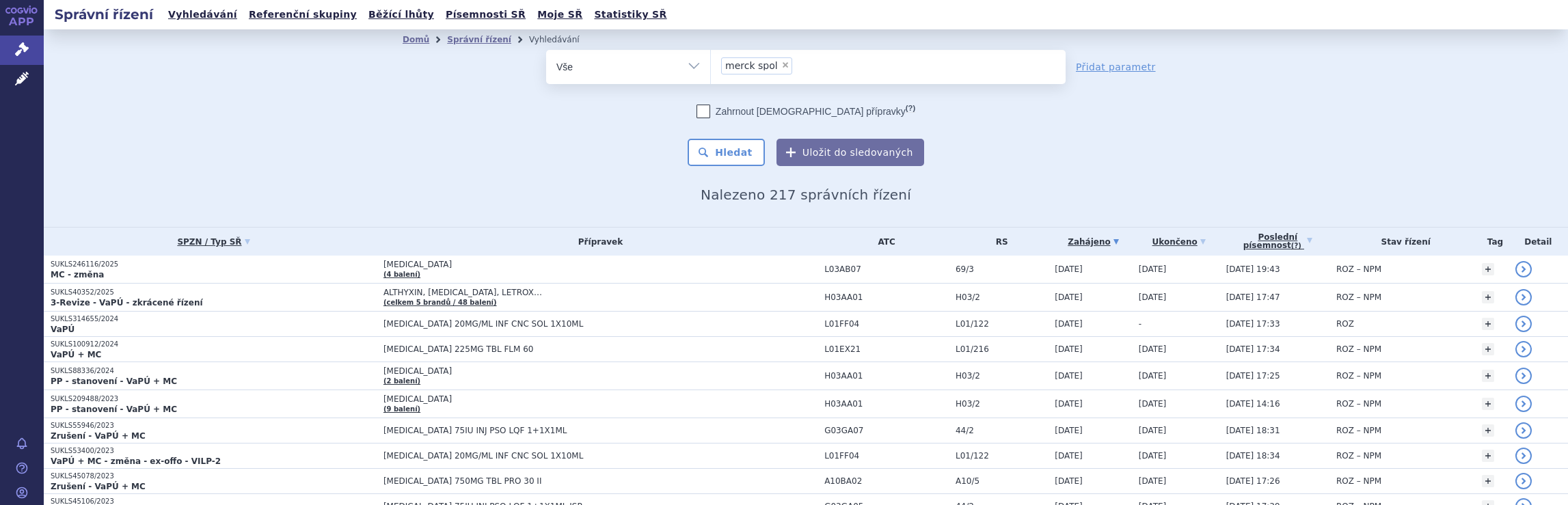
click at [819, 64] on ul "× merck spol" at bounding box center [888, 65] width 355 height 30
click at [711, 64] on select "merck spol" at bounding box center [710, 66] width 1 height 34
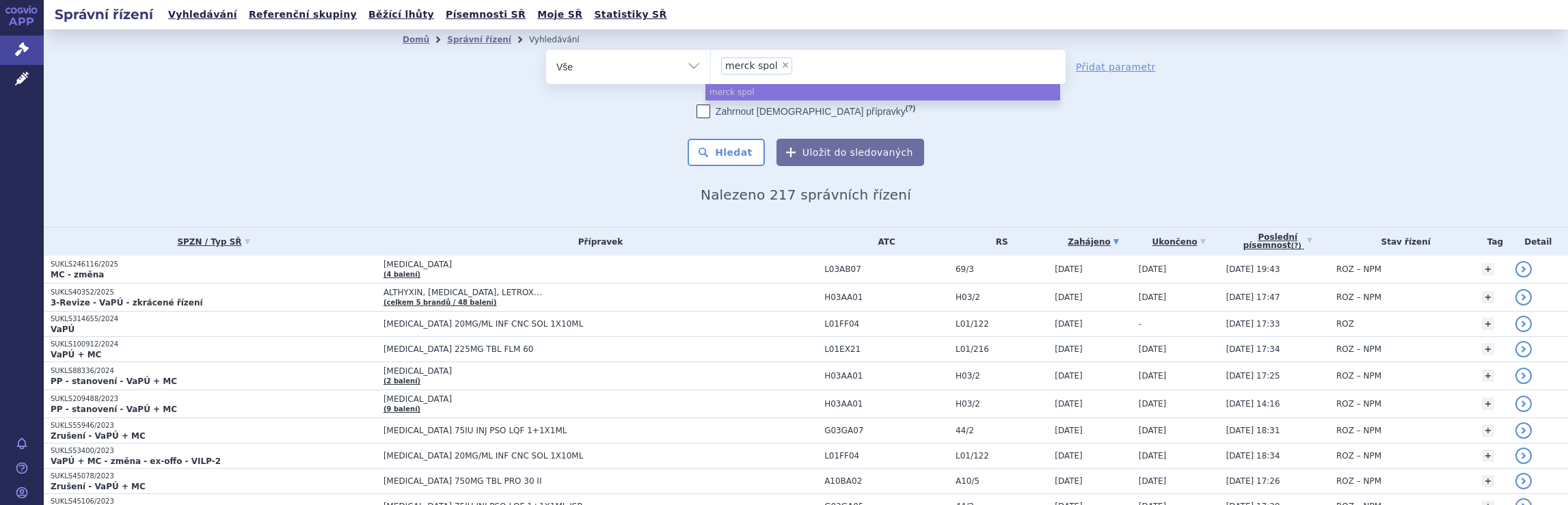
select select
type input "merck spol"
type input "merc"
type input "me"
type input "m"
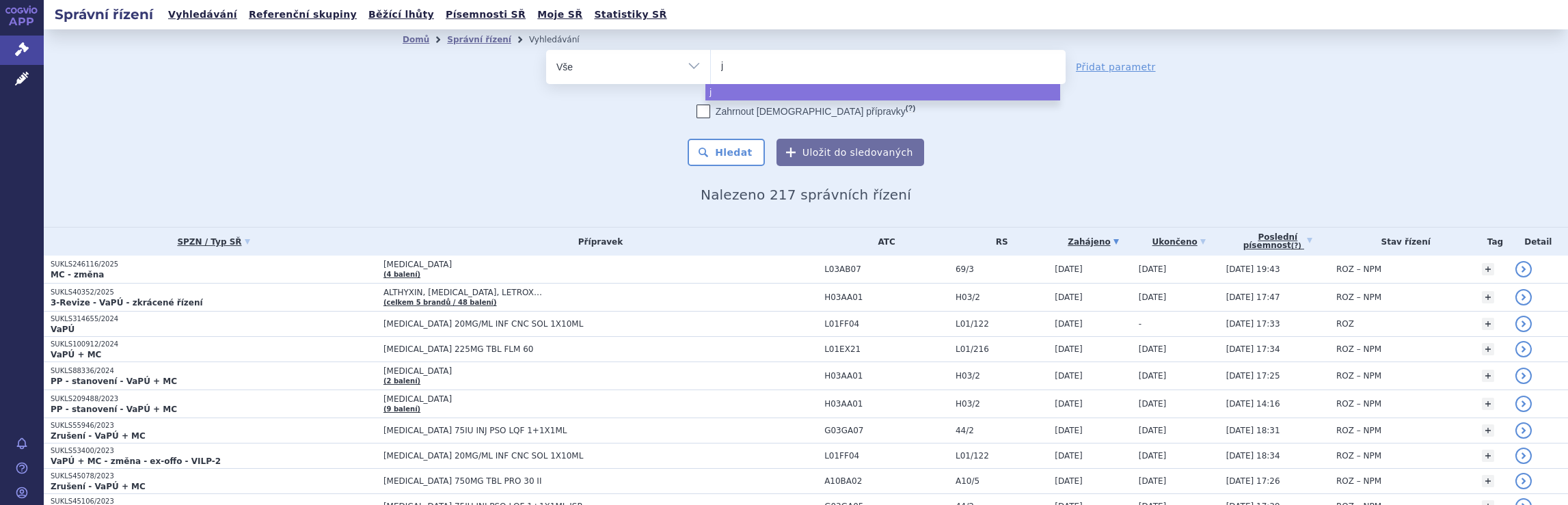
type input "ja"
type input "jans"
type input "janss"
type input "jansse"
type input "[PERSON_NAME]"
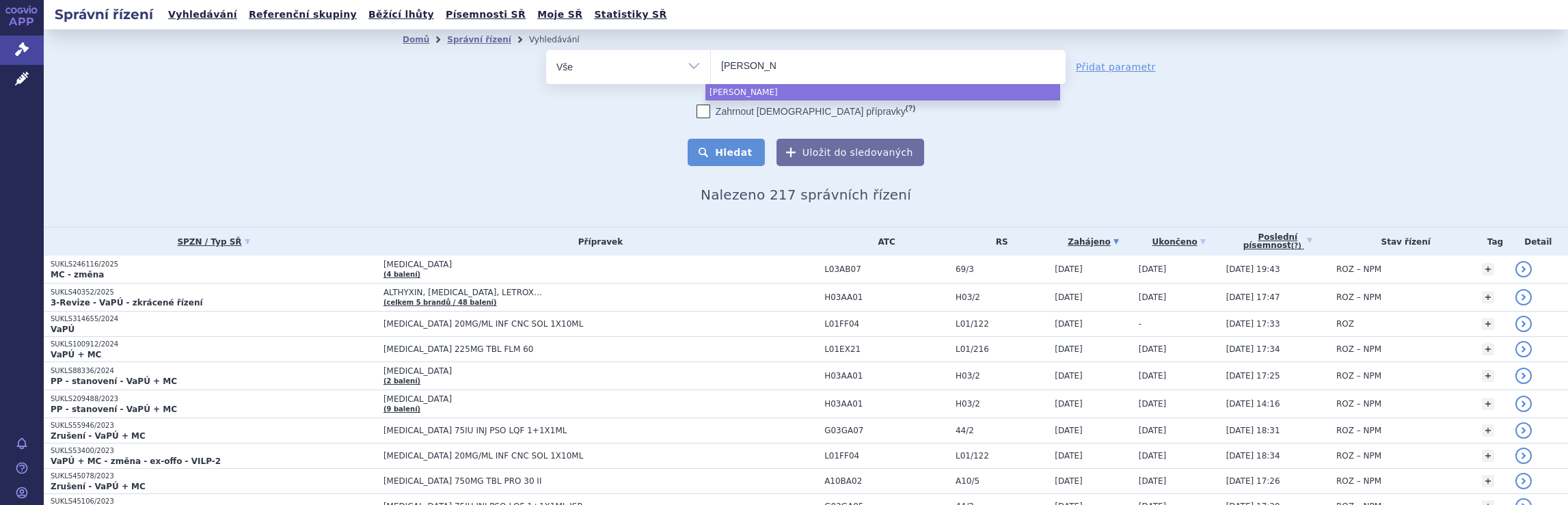
select select "[PERSON_NAME]"
click at [731, 150] on button "Hledat" at bounding box center [726, 152] width 77 height 27
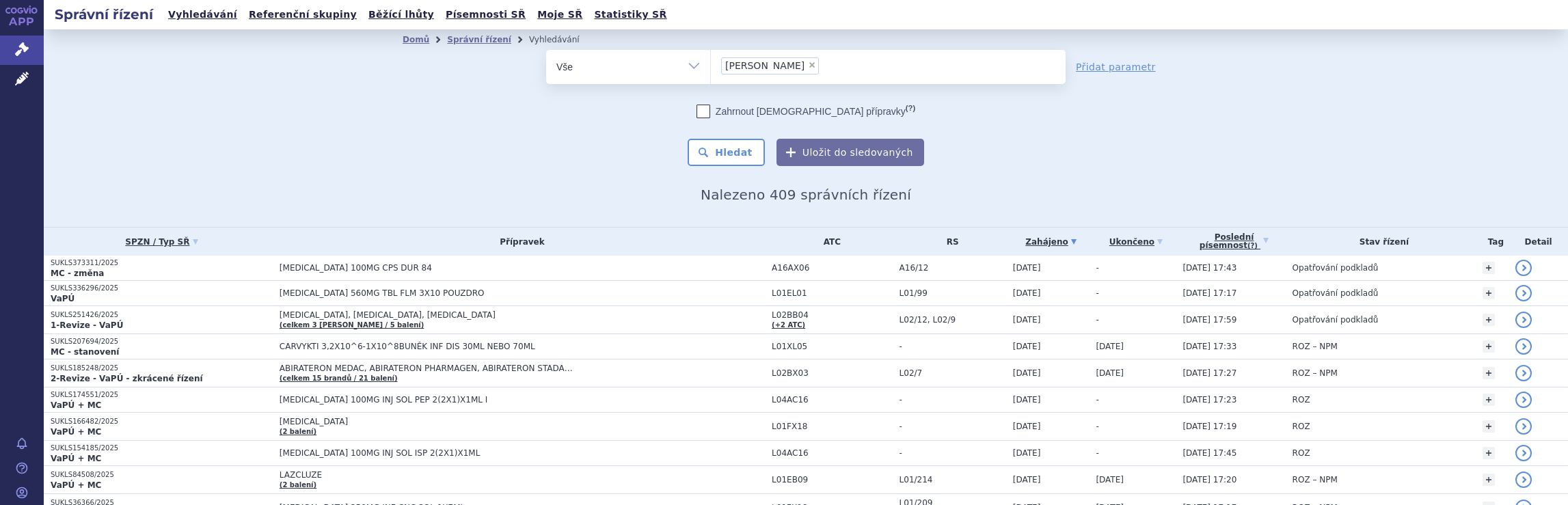
click at [852, 73] on ul "× [PERSON_NAME]" at bounding box center [888, 65] width 355 height 30
click at [711, 73] on select "janssen" at bounding box center [710, 66] width 1 height 34
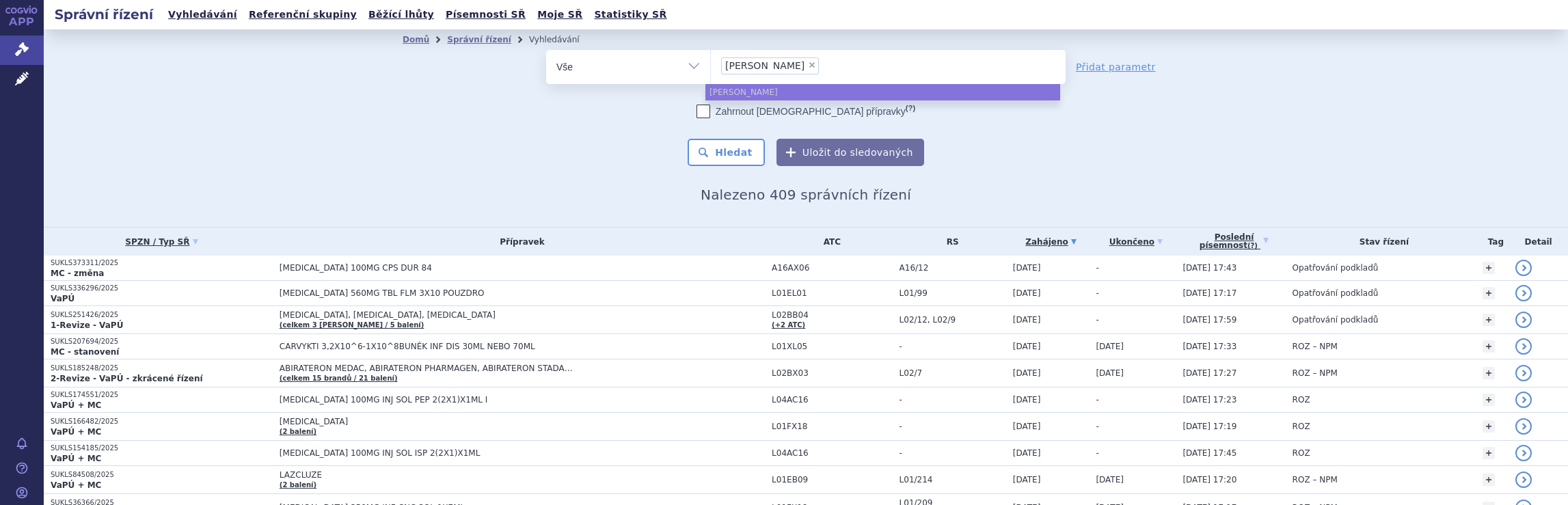
select select
type input "janssen"
type input "janss"
type input "j"
type input "br"
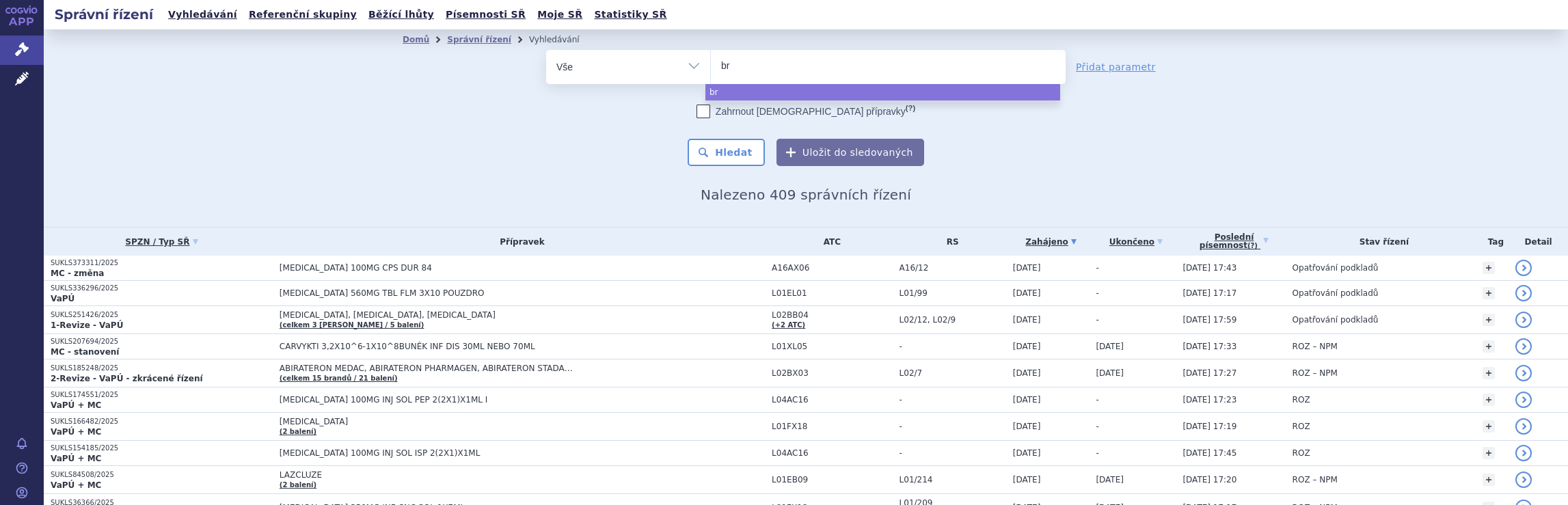
type input "bri"
type input "bris"
type input "brist"
type input "bristo"
type input "[GEOGRAPHIC_DATA]"
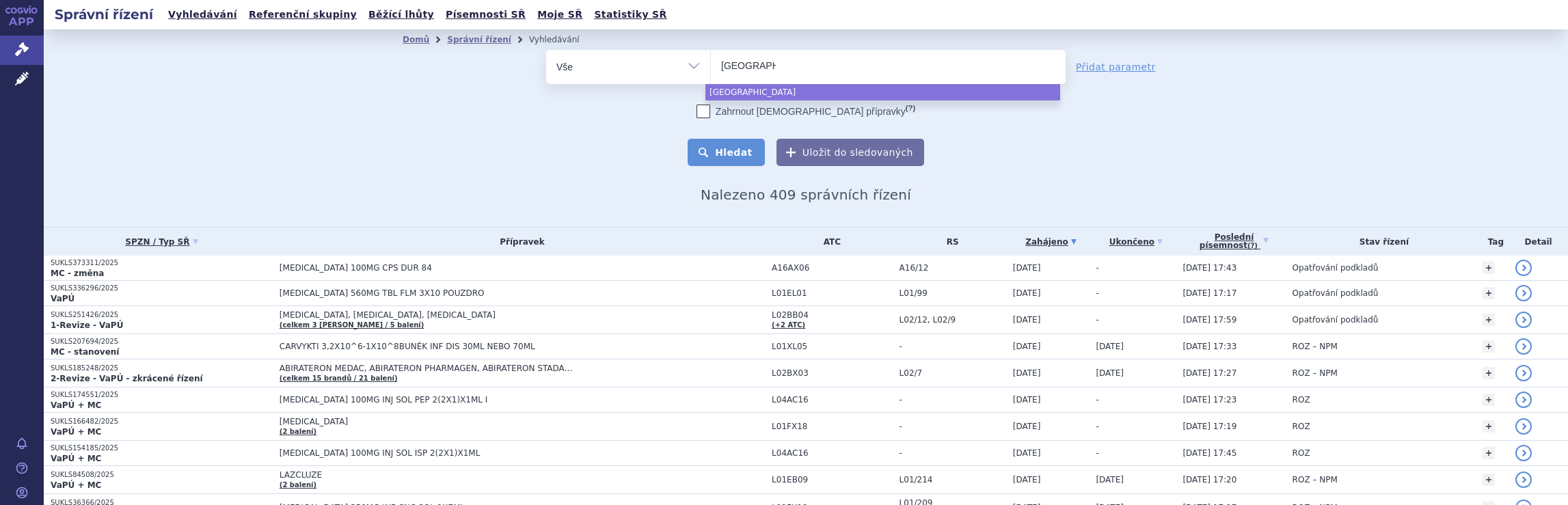
select select "[GEOGRAPHIC_DATA]"
click at [733, 148] on button "Hledat" at bounding box center [726, 152] width 77 height 27
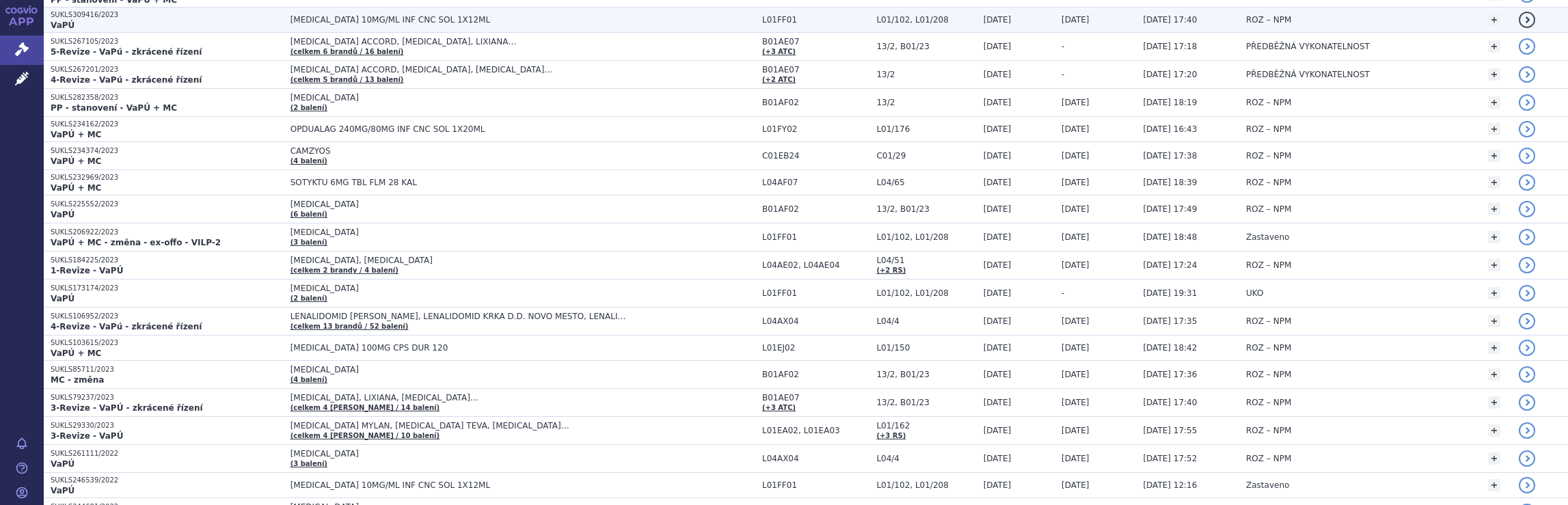
scroll to position [1330, 0]
